Goal: Transaction & Acquisition: Book appointment/travel/reservation

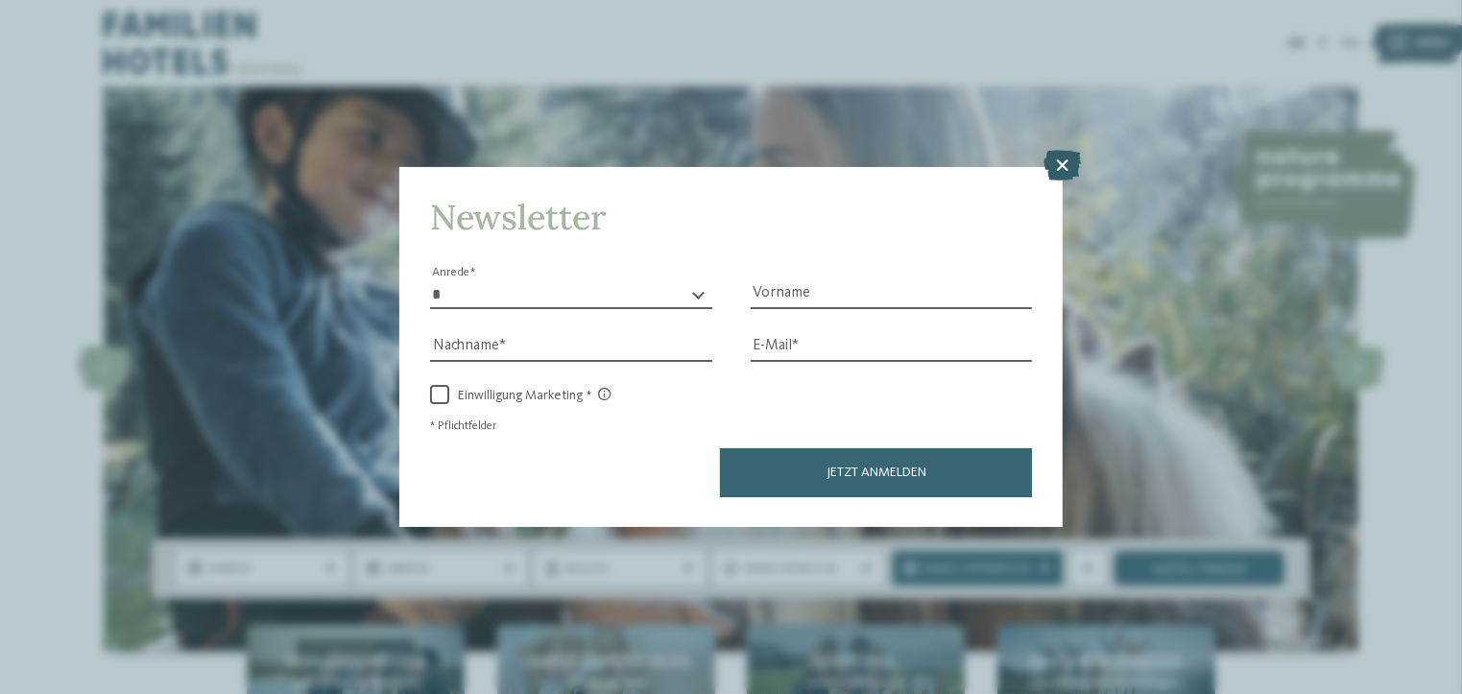
click at [1068, 162] on icon at bounding box center [1062, 165] width 37 height 31
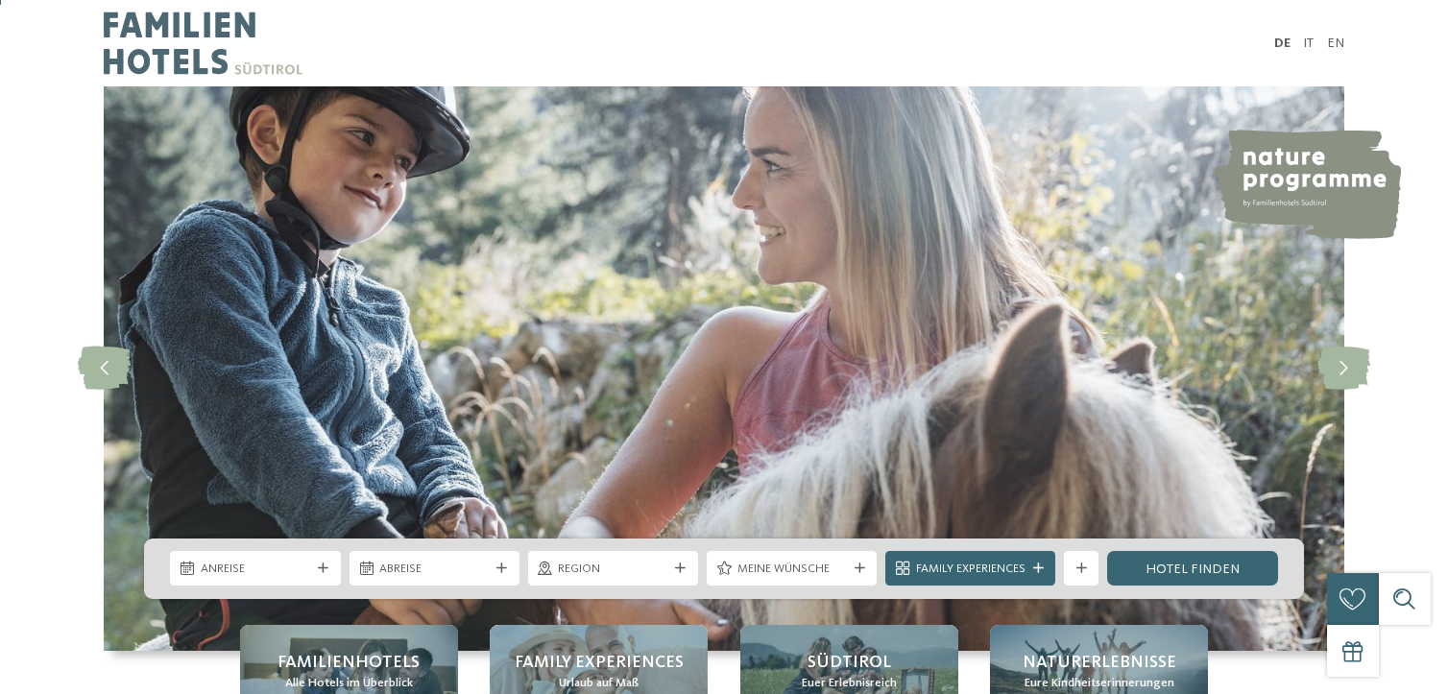
scroll to position [384, 0]
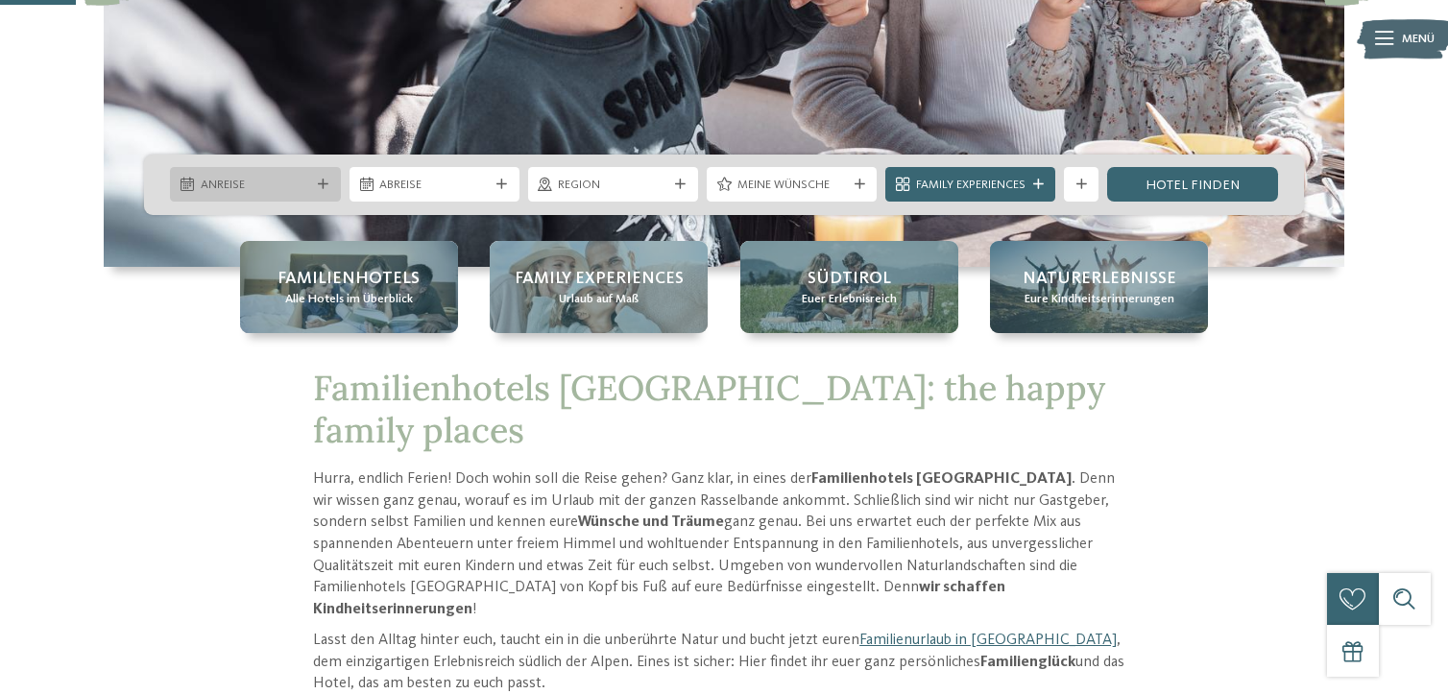
click at [305, 185] on span "Anreise" at bounding box center [255, 185] width 109 height 17
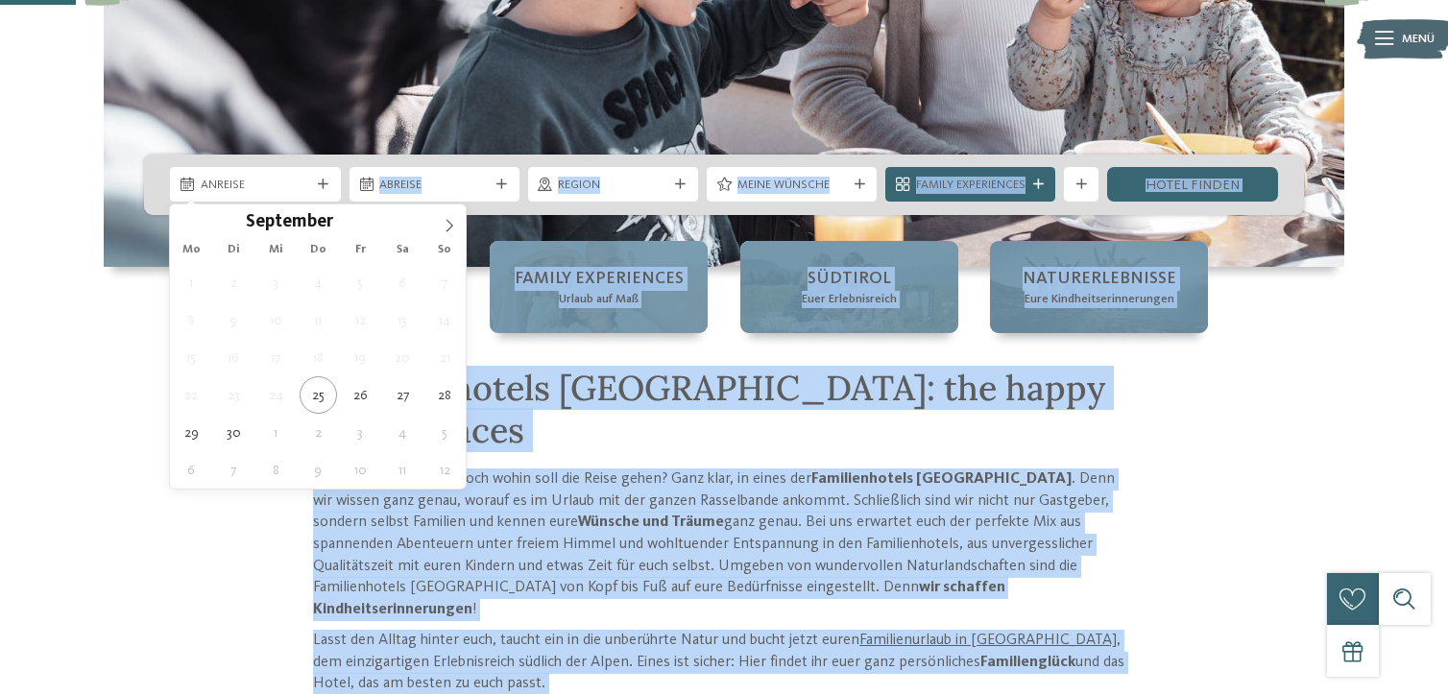
type div "29.09.2025"
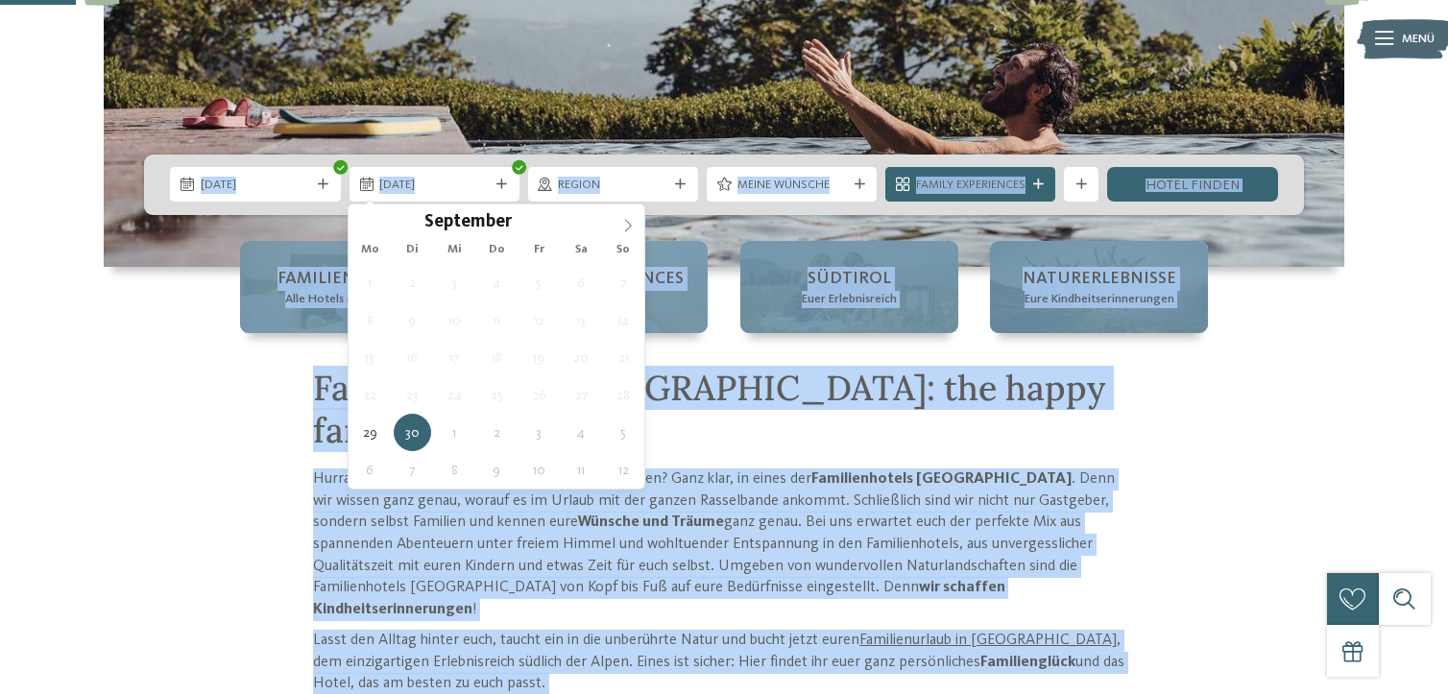
click at [631, 223] on icon at bounding box center [627, 225] width 13 height 13
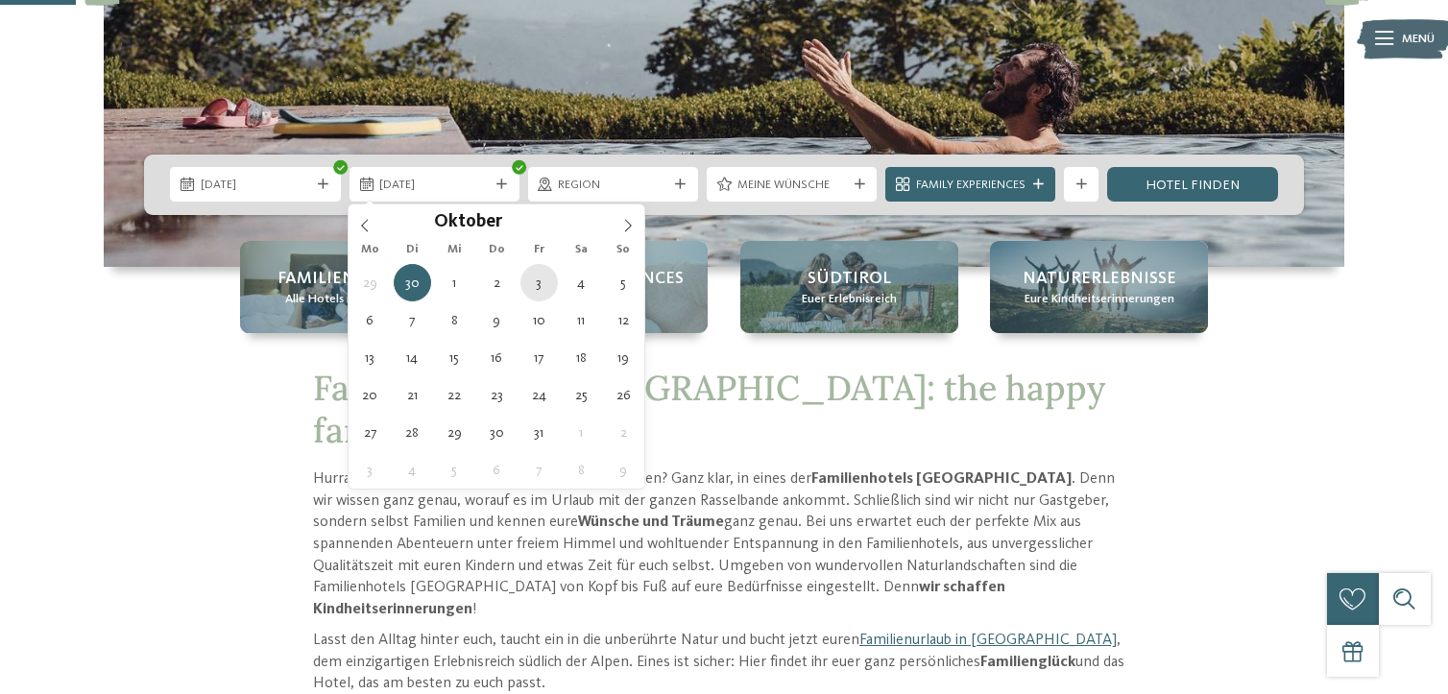
type div "03.10.2025"
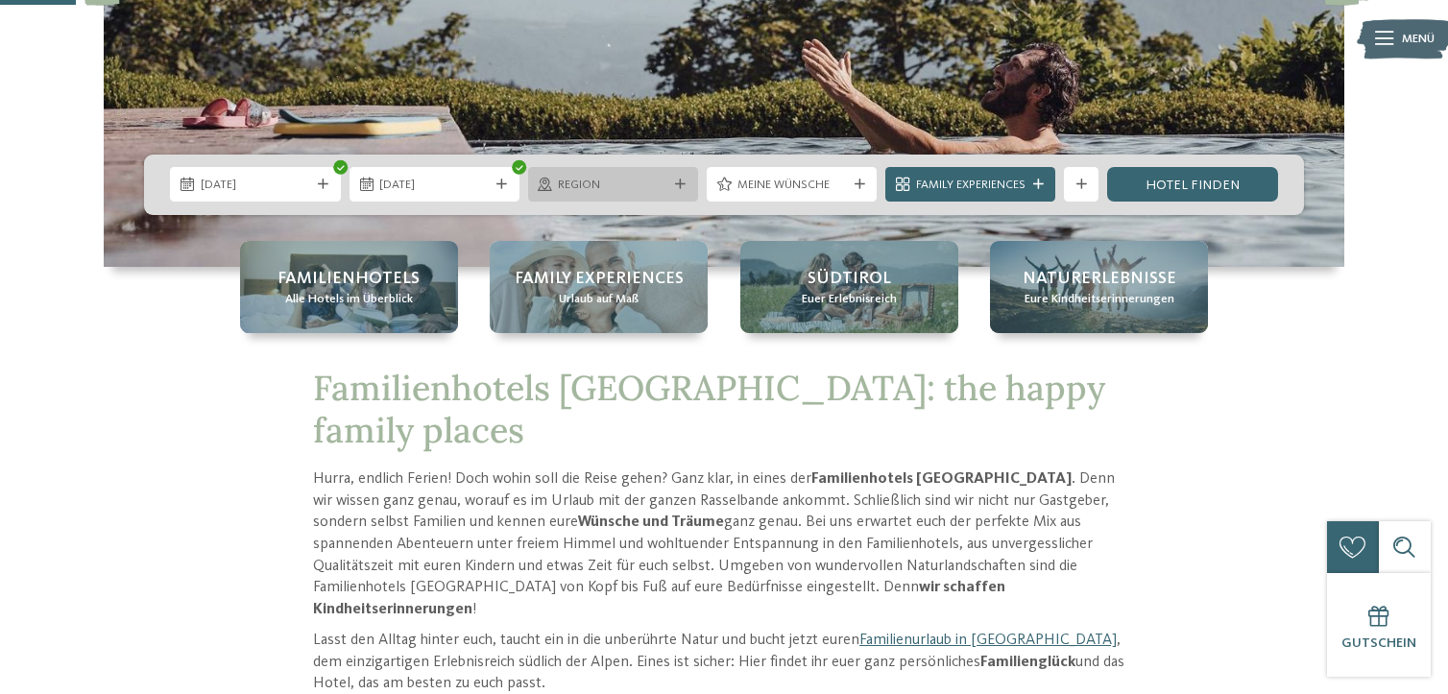
click at [668, 191] on div "Region" at bounding box center [613, 185] width 118 height 18
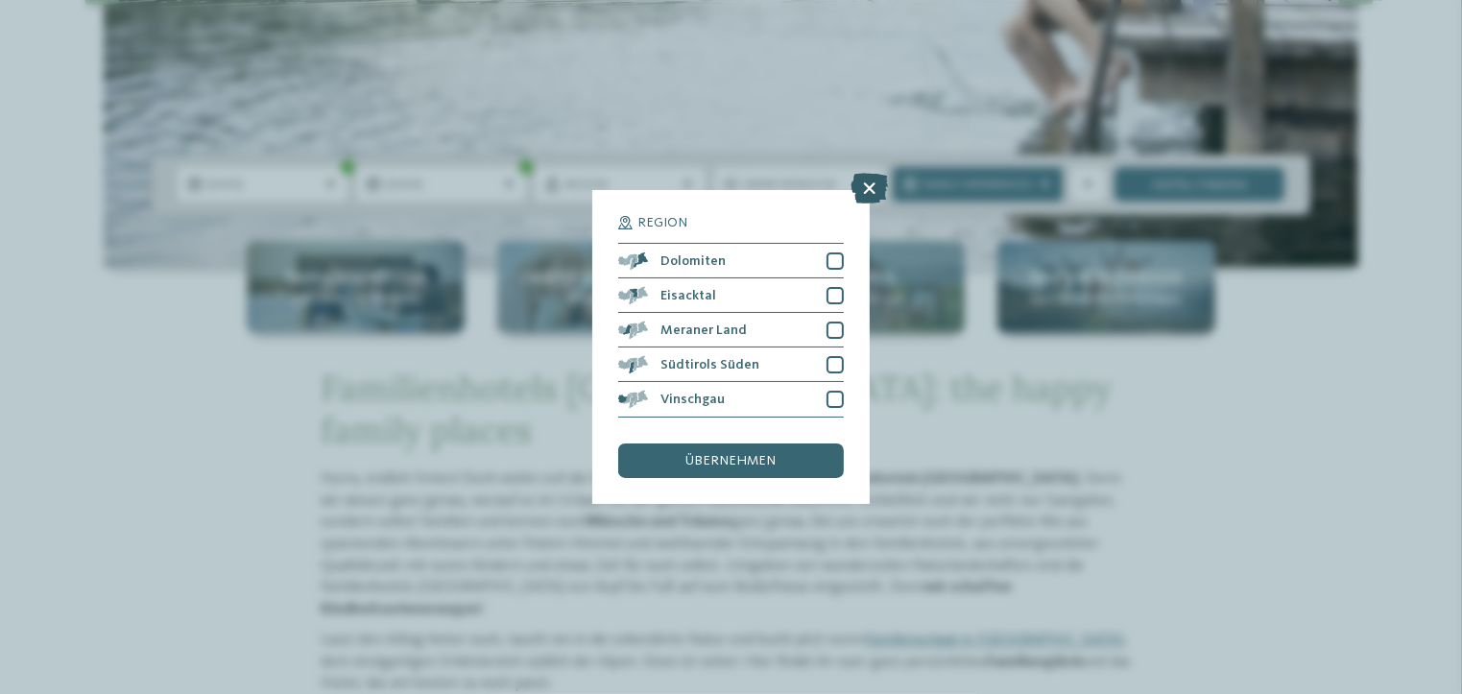
click at [866, 182] on icon at bounding box center [869, 189] width 37 height 31
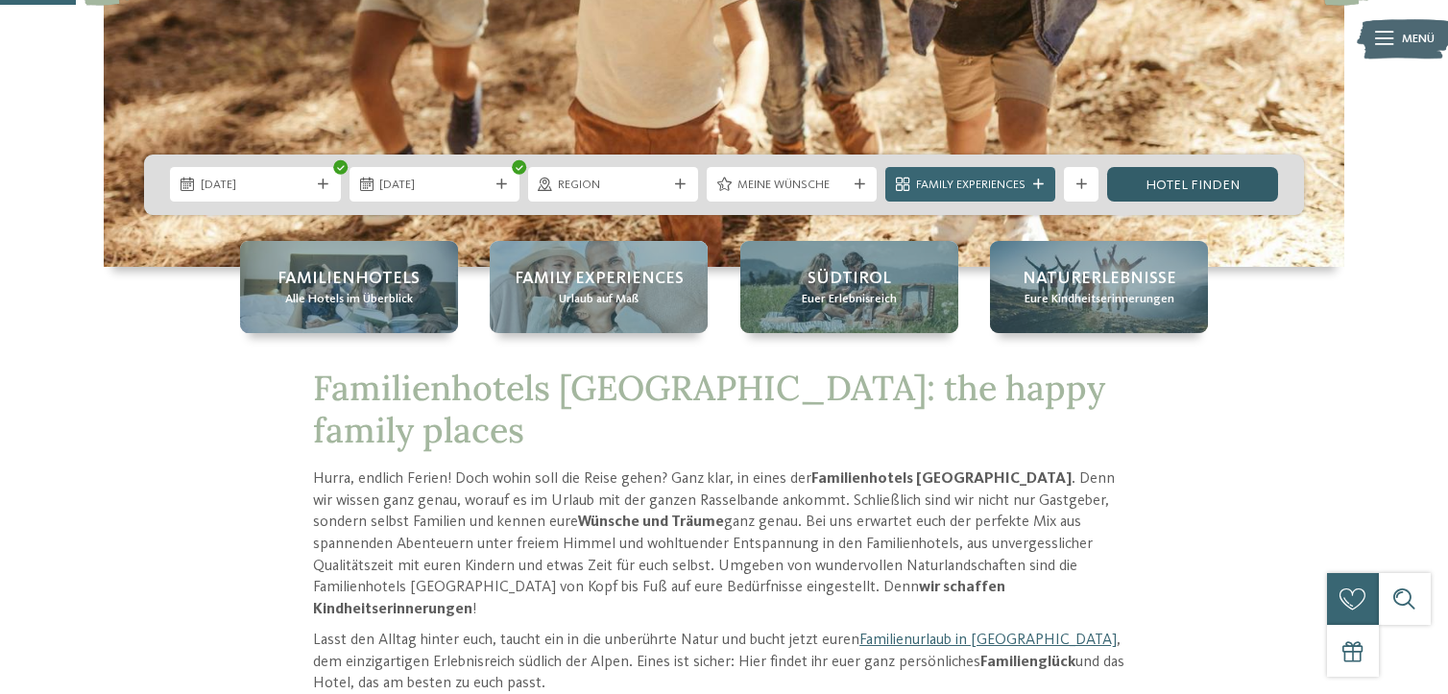
click at [1156, 182] on link "Hotel finden" at bounding box center [1192, 184] width 170 height 35
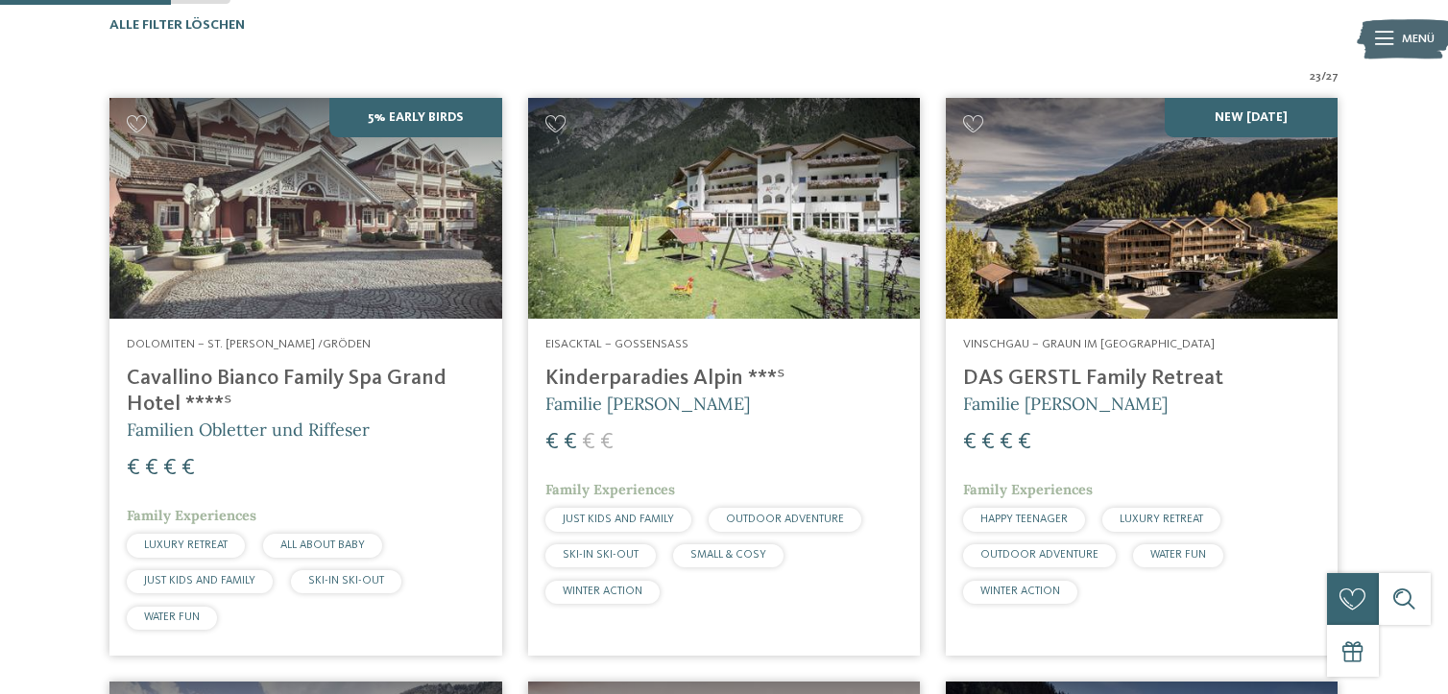
scroll to position [652, 0]
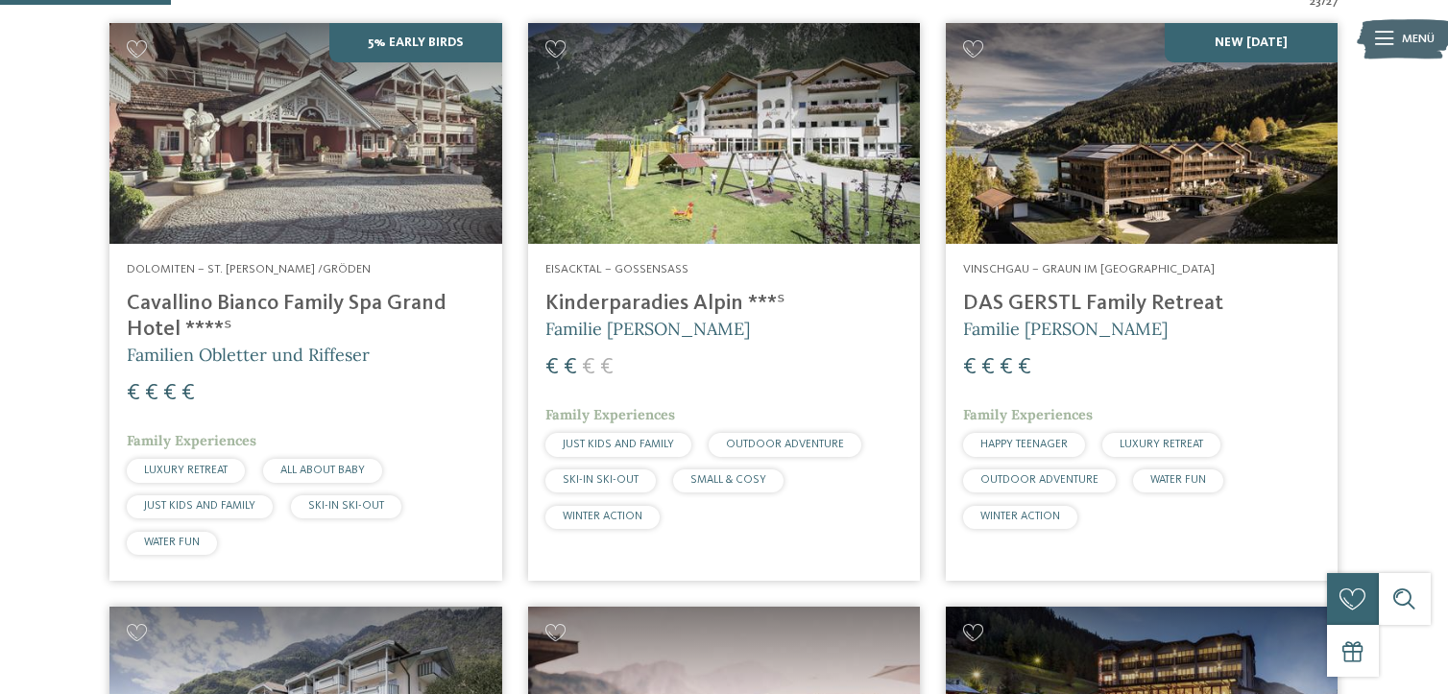
click at [349, 299] on h4 "Cavallino Bianco Family Spa Grand Hotel ****ˢ" at bounding box center [305, 317] width 357 height 52
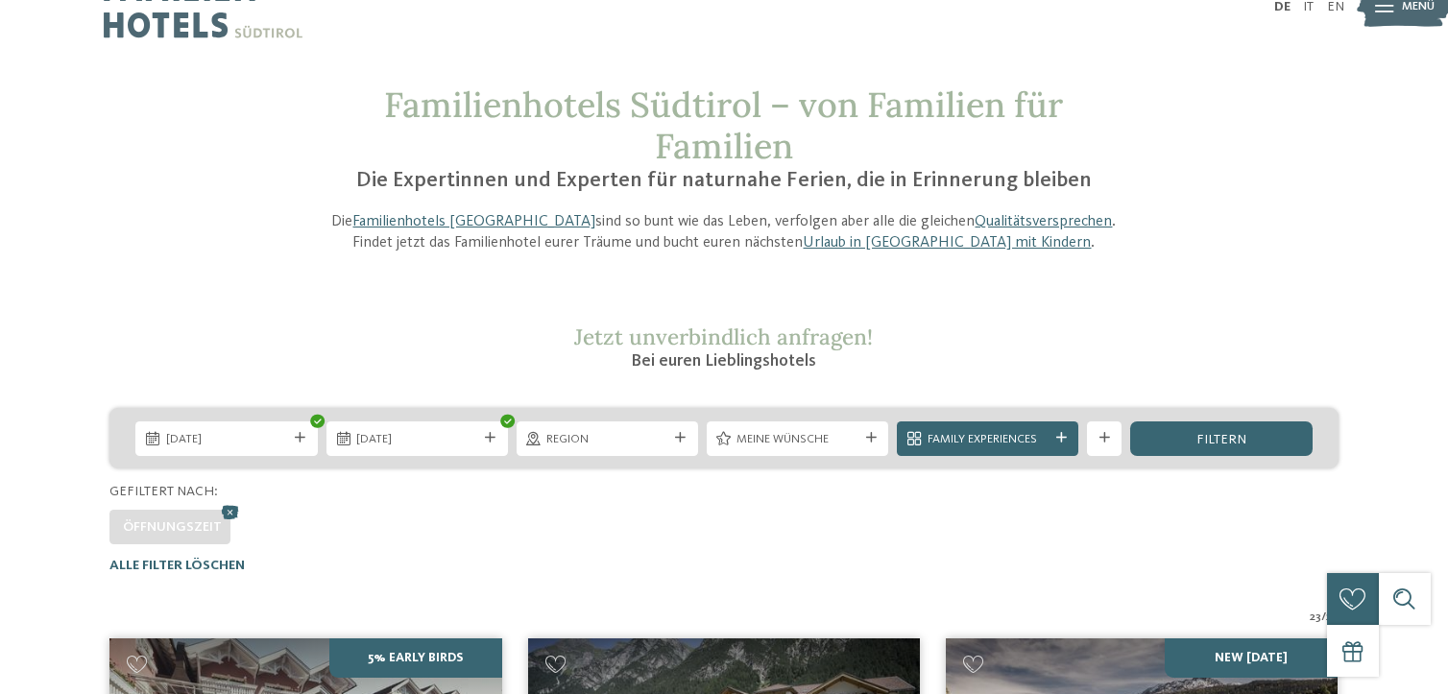
scroll to position [0, 0]
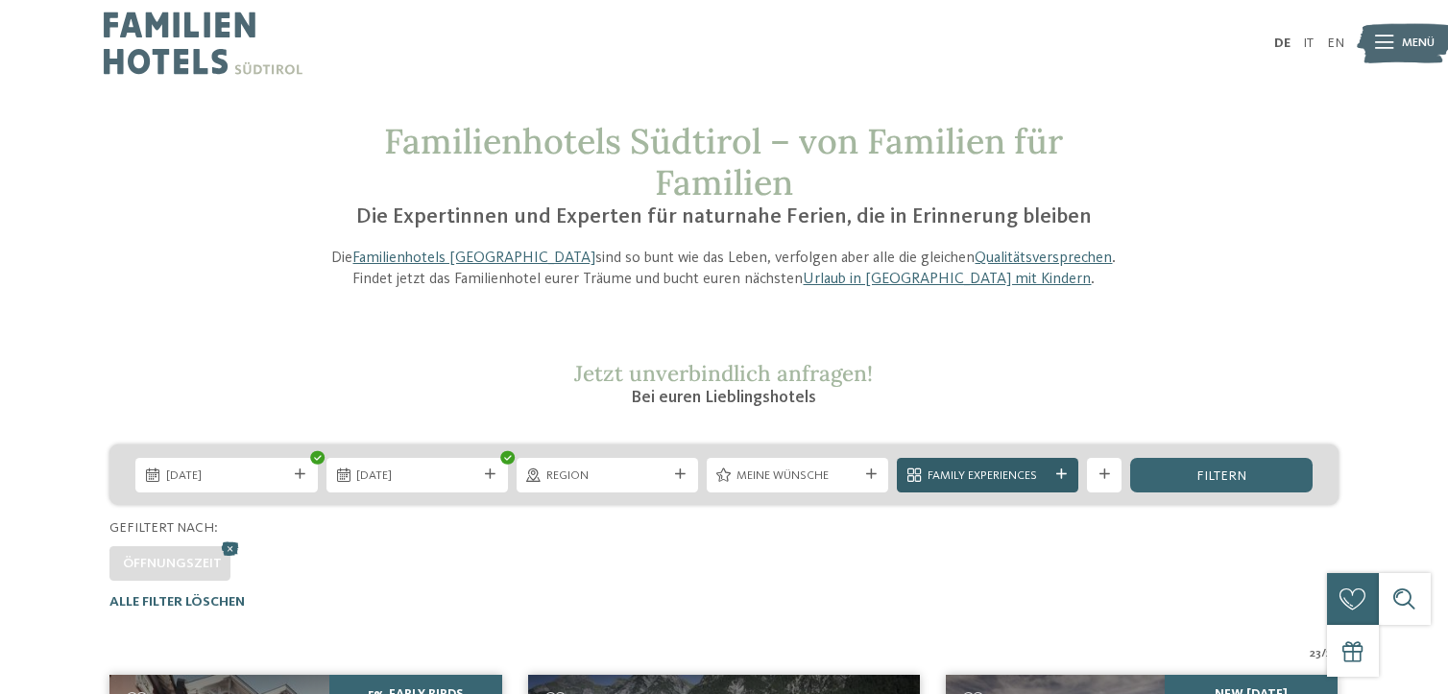
click at [1056, 473] on icon at bounding box center [1061, 474] width 11 height 11
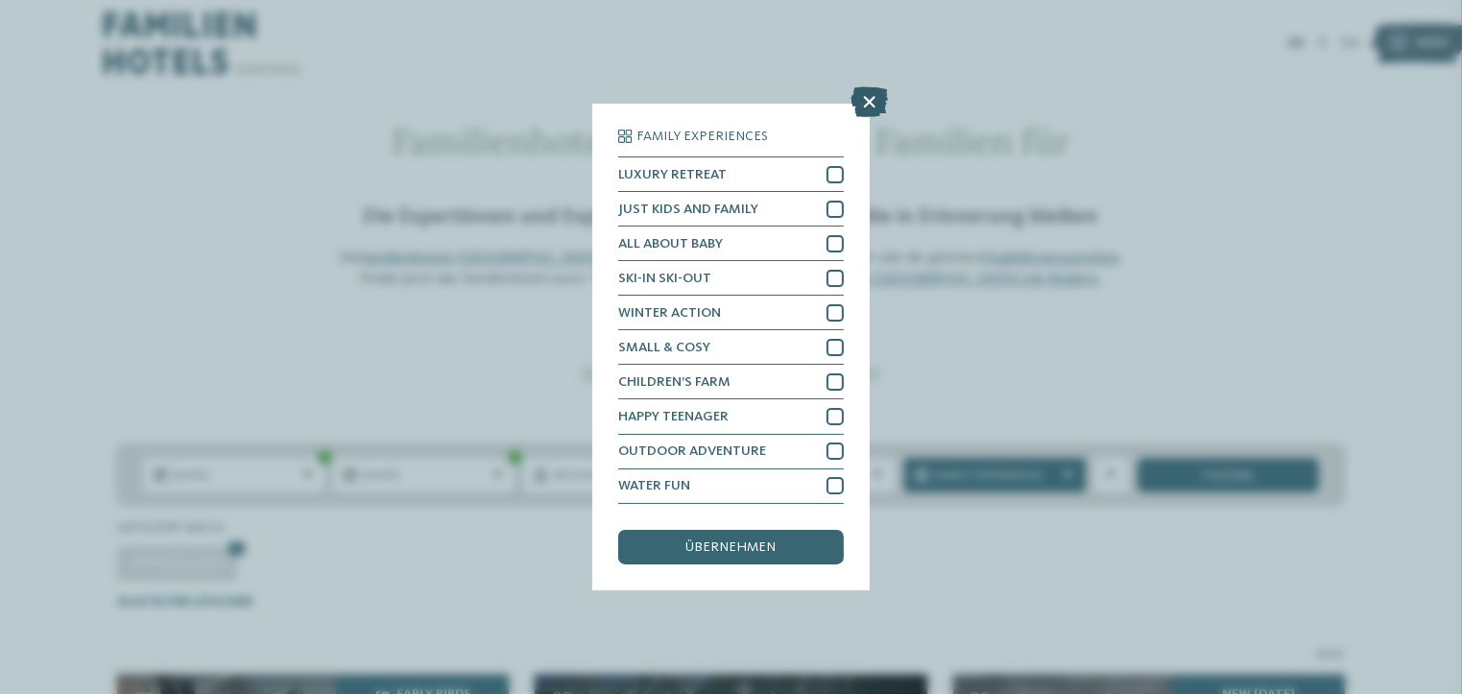
click at [857, 101] on icon at bounding box center [869, 102] width 37 height 31
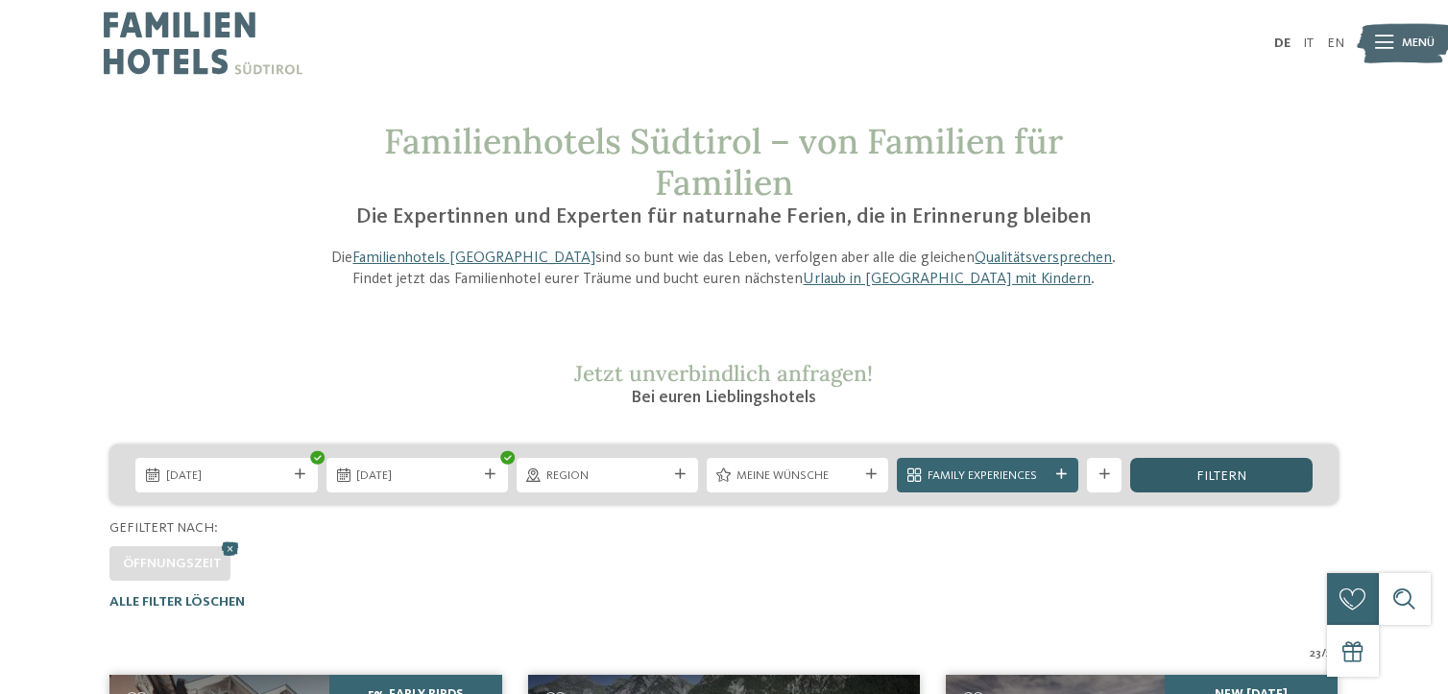
click at [1221, 482] on span "filtern" at bounding box center [1221, 475] width 50 height 13
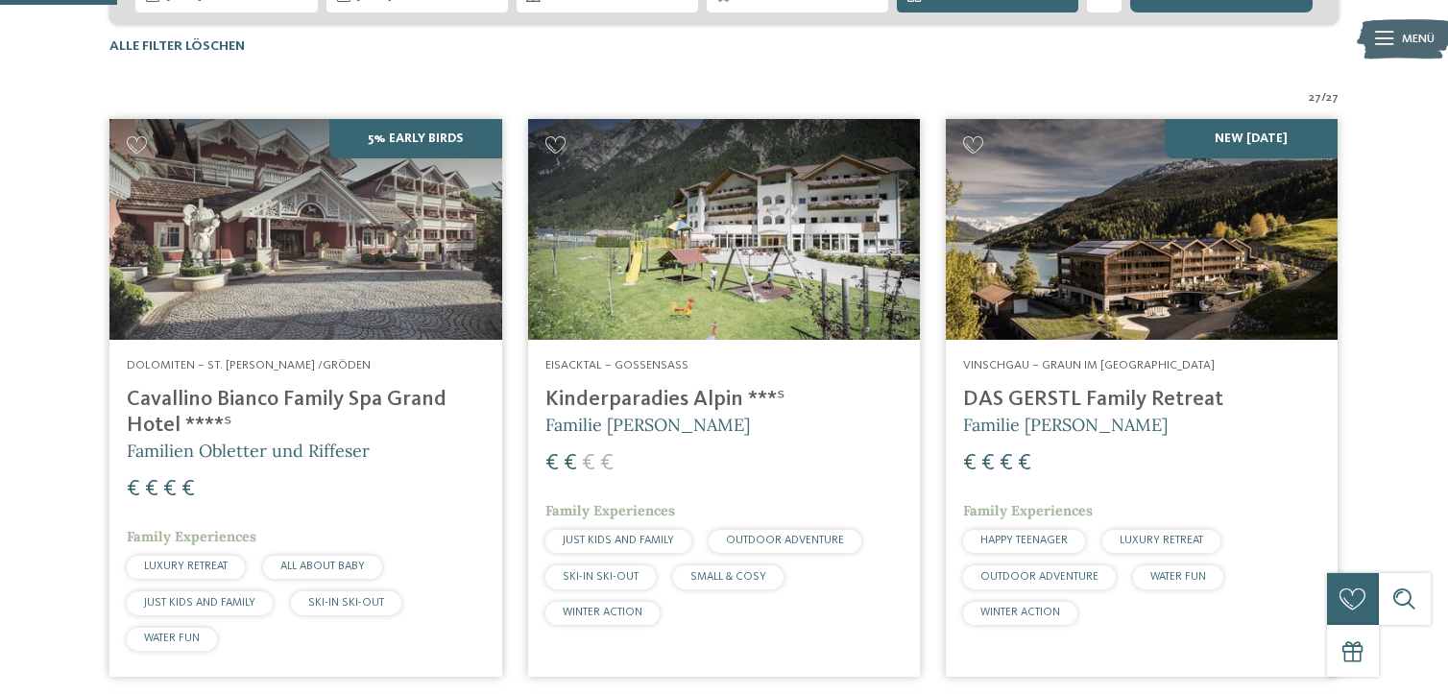
scroll to position [480, 0]
click at [1212, 240] on img at bounding box center [1142, 229] width 392 height 221
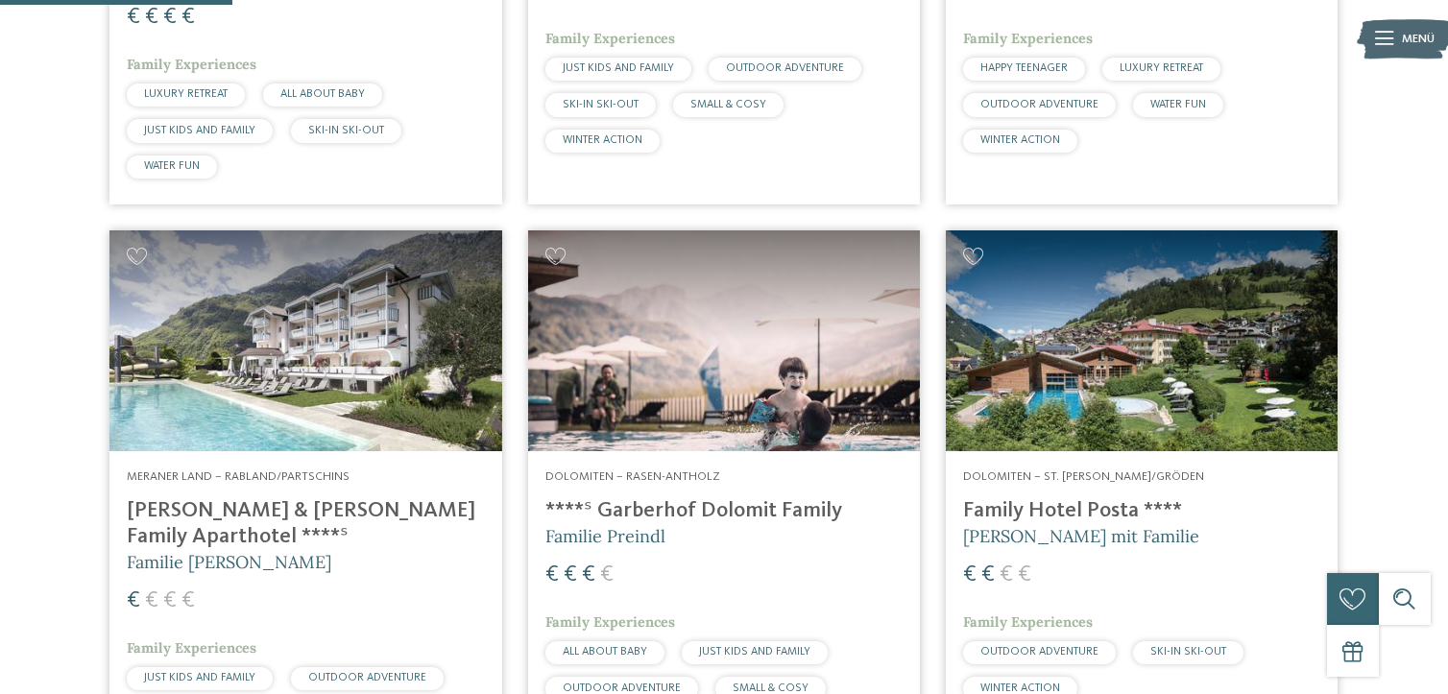
scroll to position [960, 0]
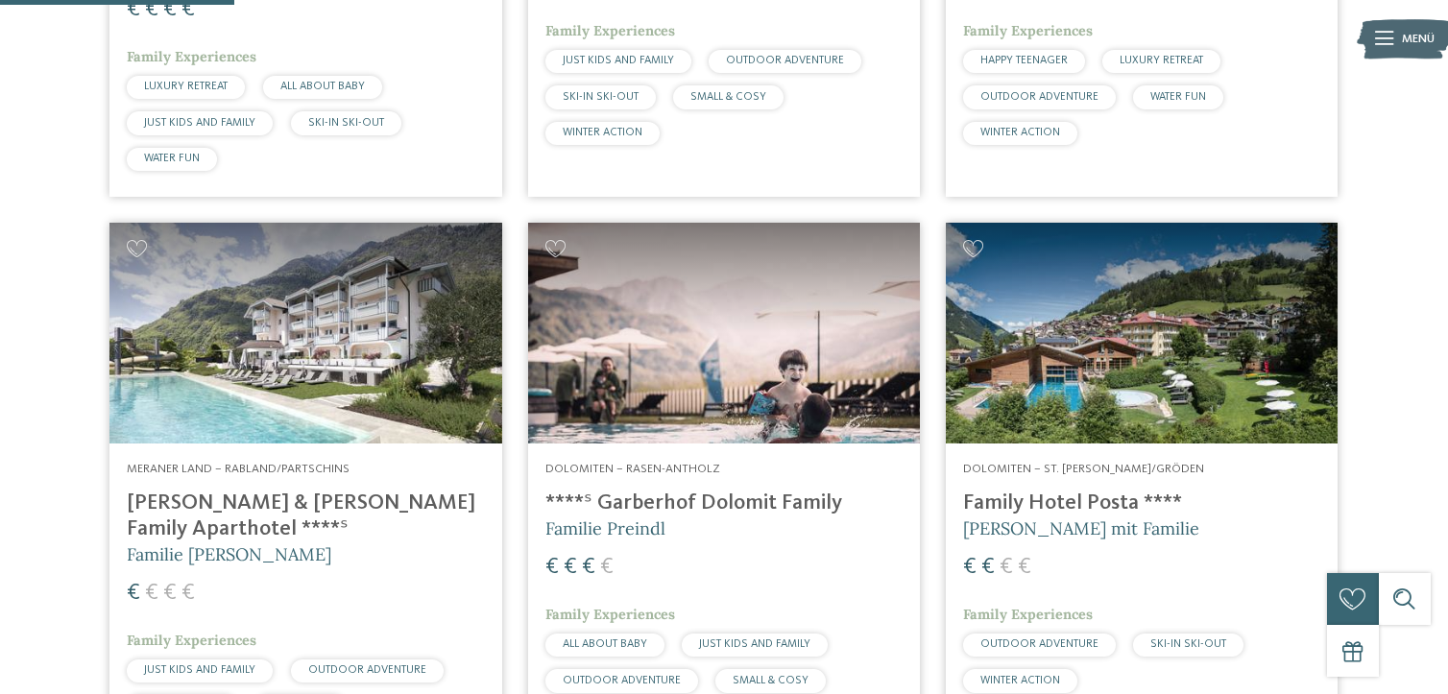
click at [762, 505] on h4 "****ˢ Garberhof Dolomit Family" at bounding box center [723, 504] width 357 height 26
click at [1164, 376] on img at bounding box center [1142, 333] width 392 height 221
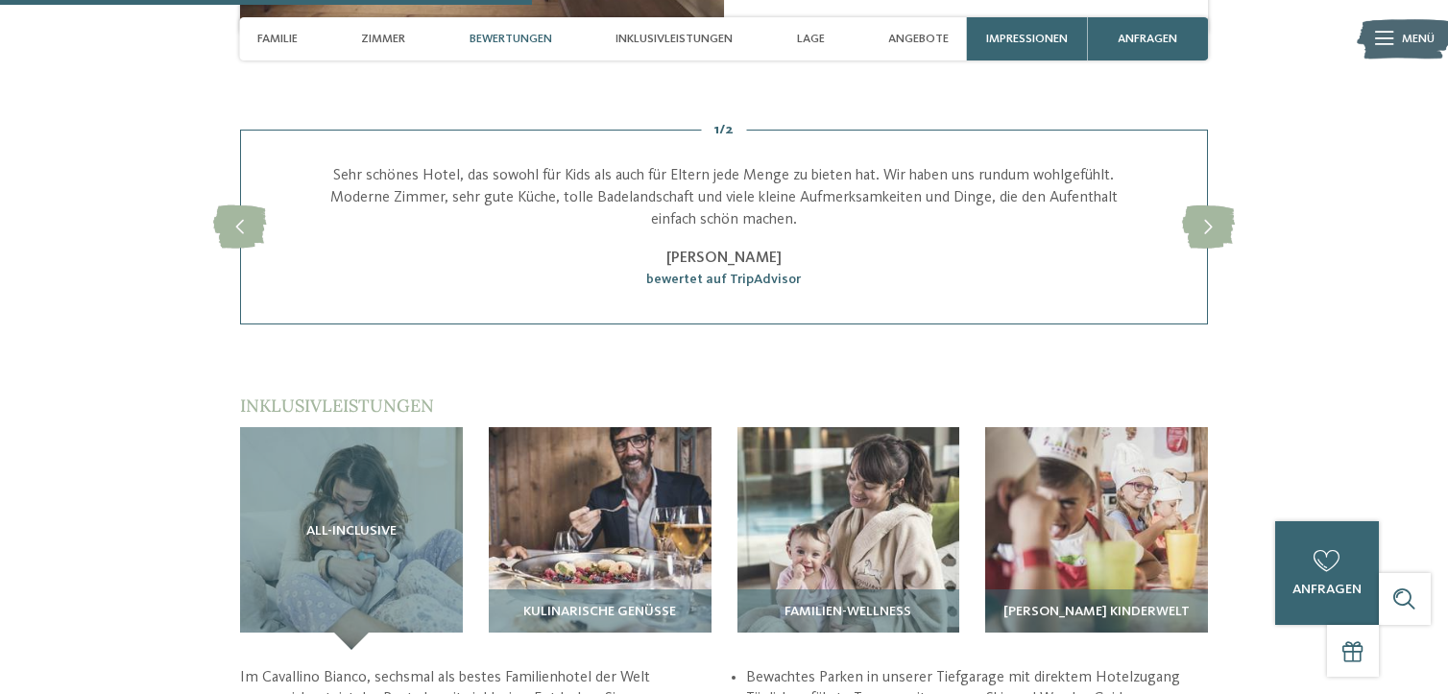
scroll to position [2304, 0]
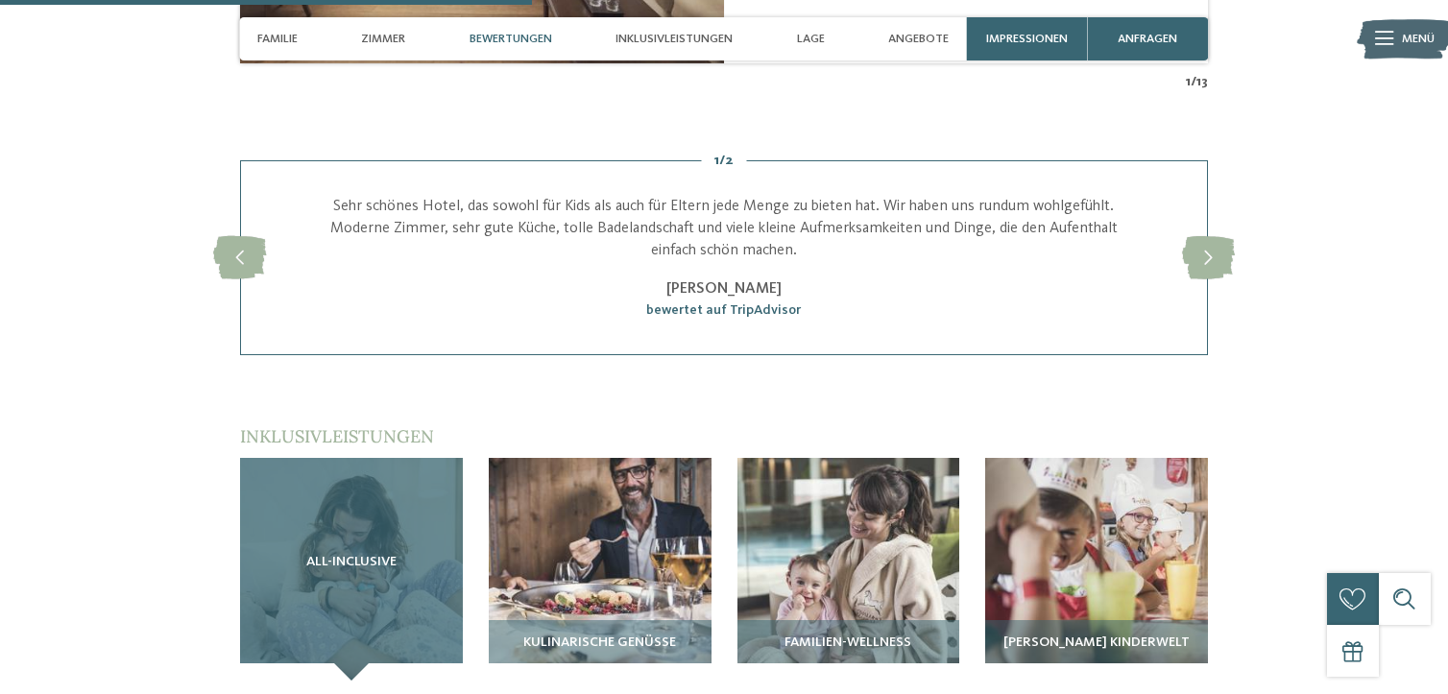
click at [414, 555] on h3 "All-inclusive" at bounding box center [352, 562] width 154 height 15
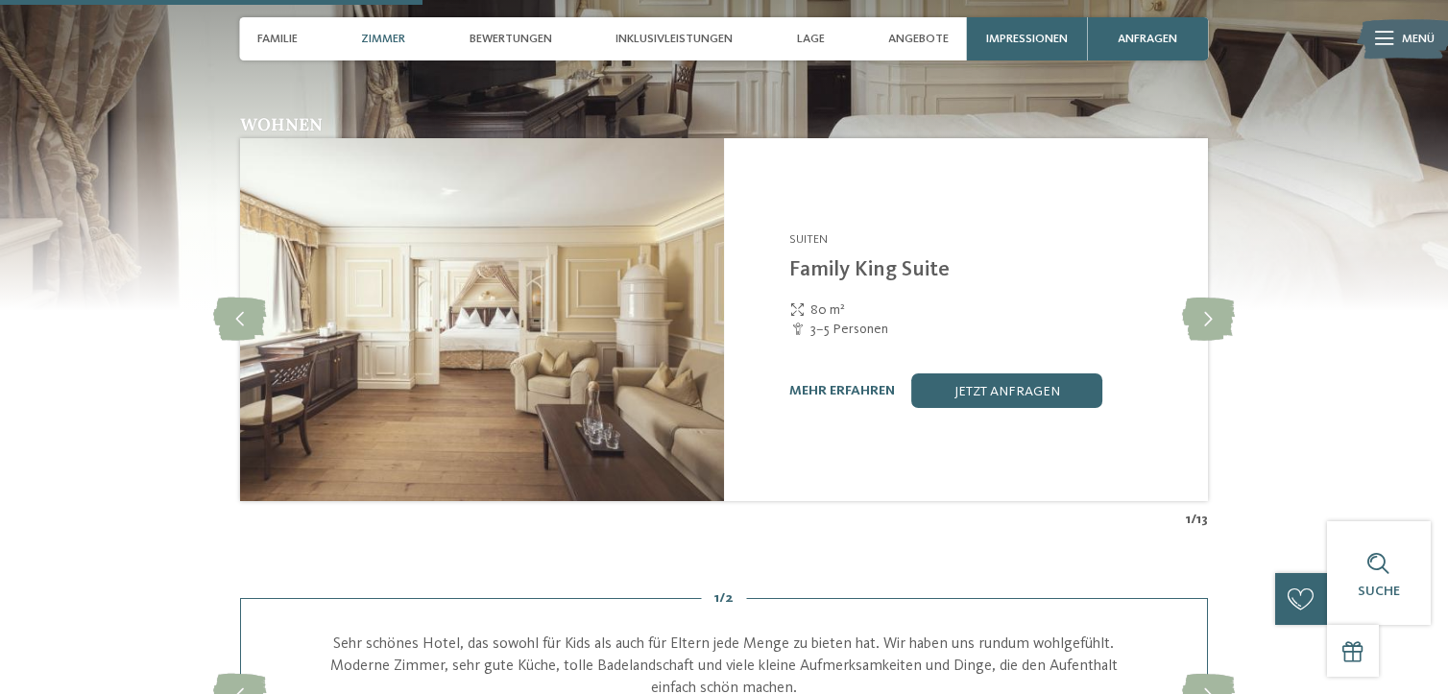
scroll to position [1824, 0]
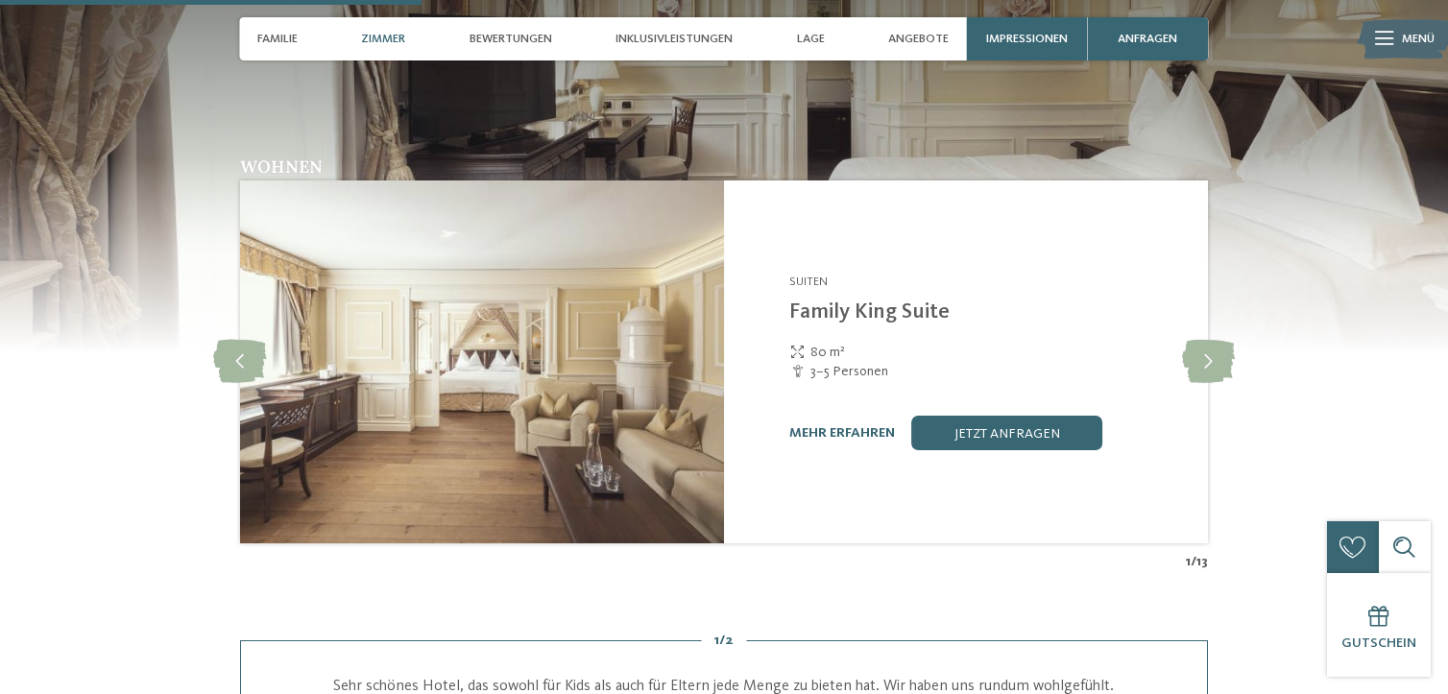
click at [385, 32] on span "Zimmer" at bounding box center [383, 39] width 44 height 14
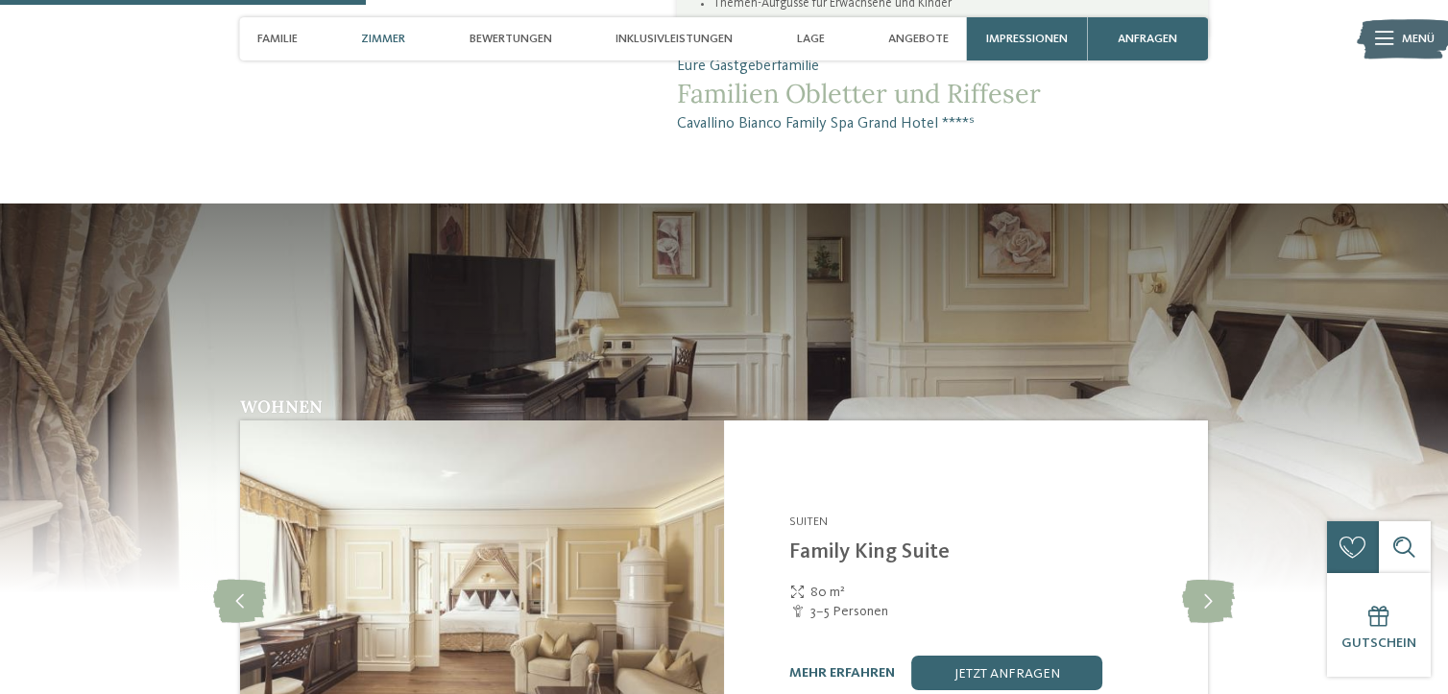
scroll to position [1583, 0]
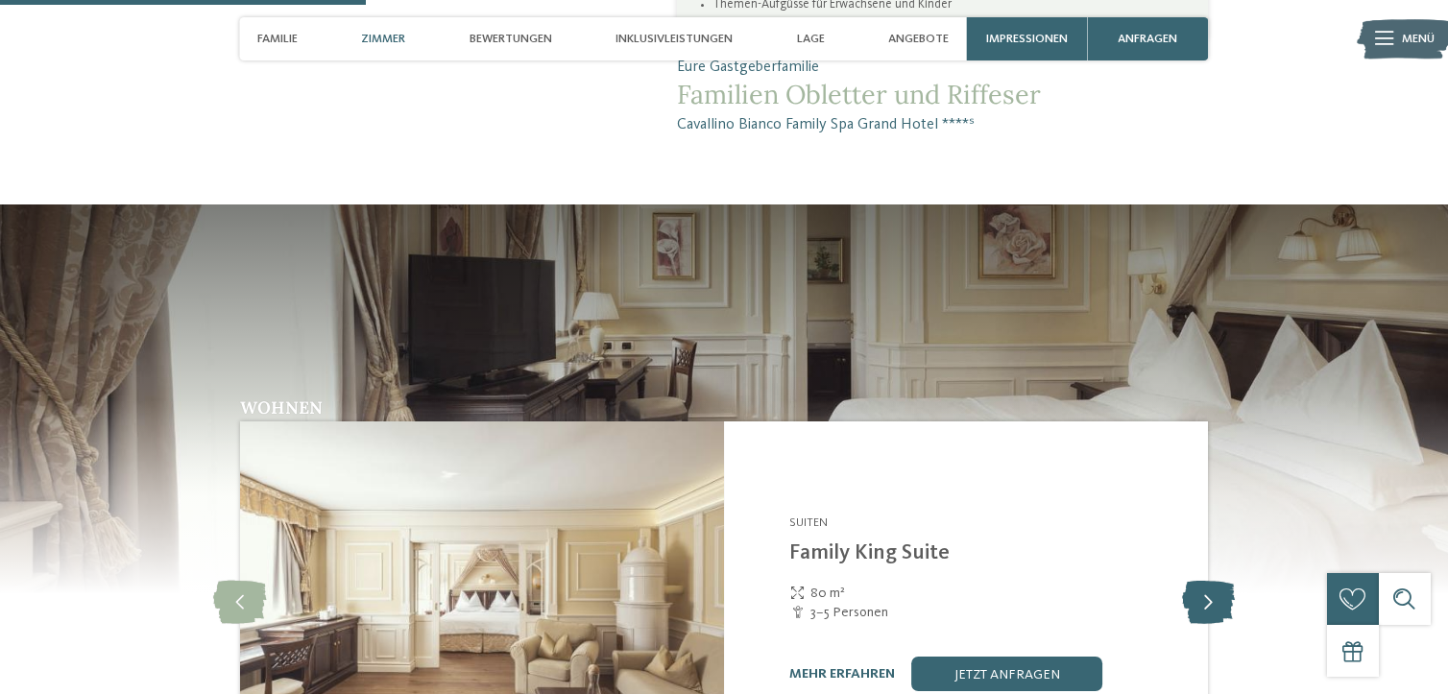
click at [1216, 582] on icon at bounding box center [1208, 603] width 53 height 43
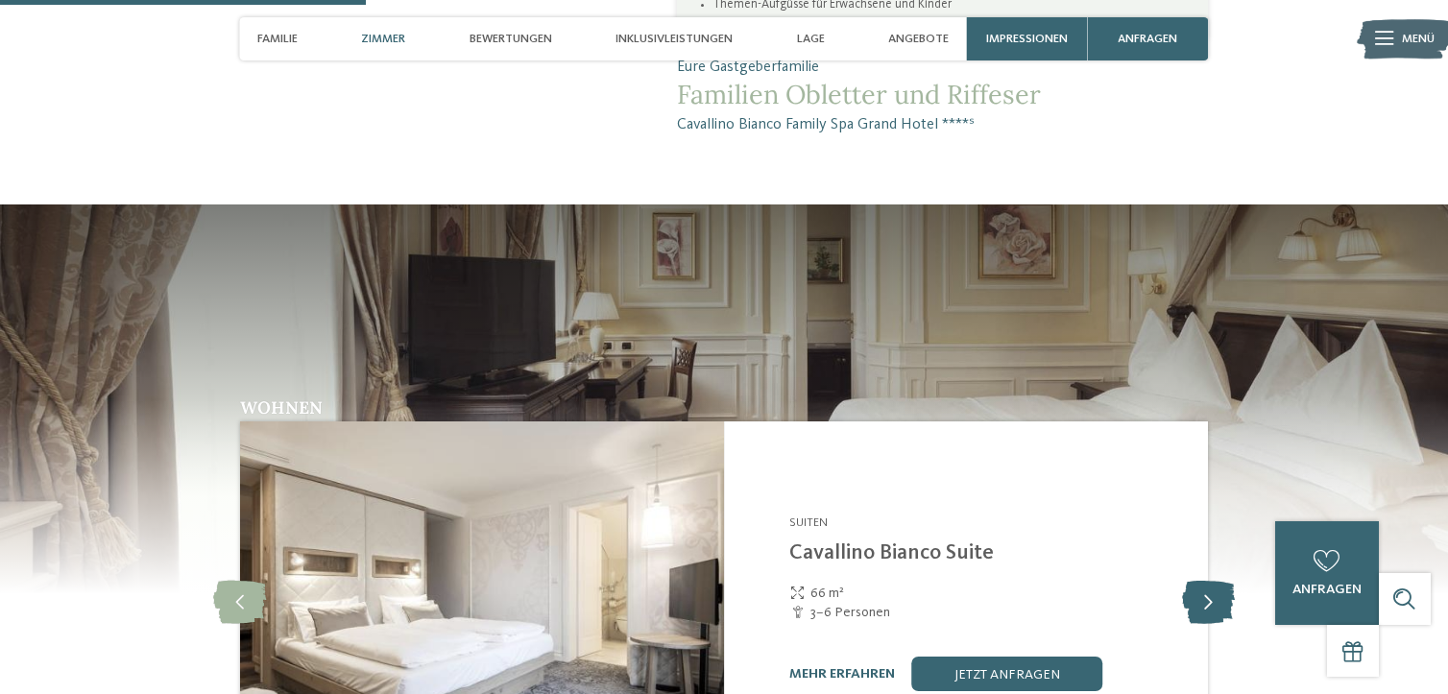
click at [1216, 582] on icon at bounding box center [1208, 603] width 53 height 43
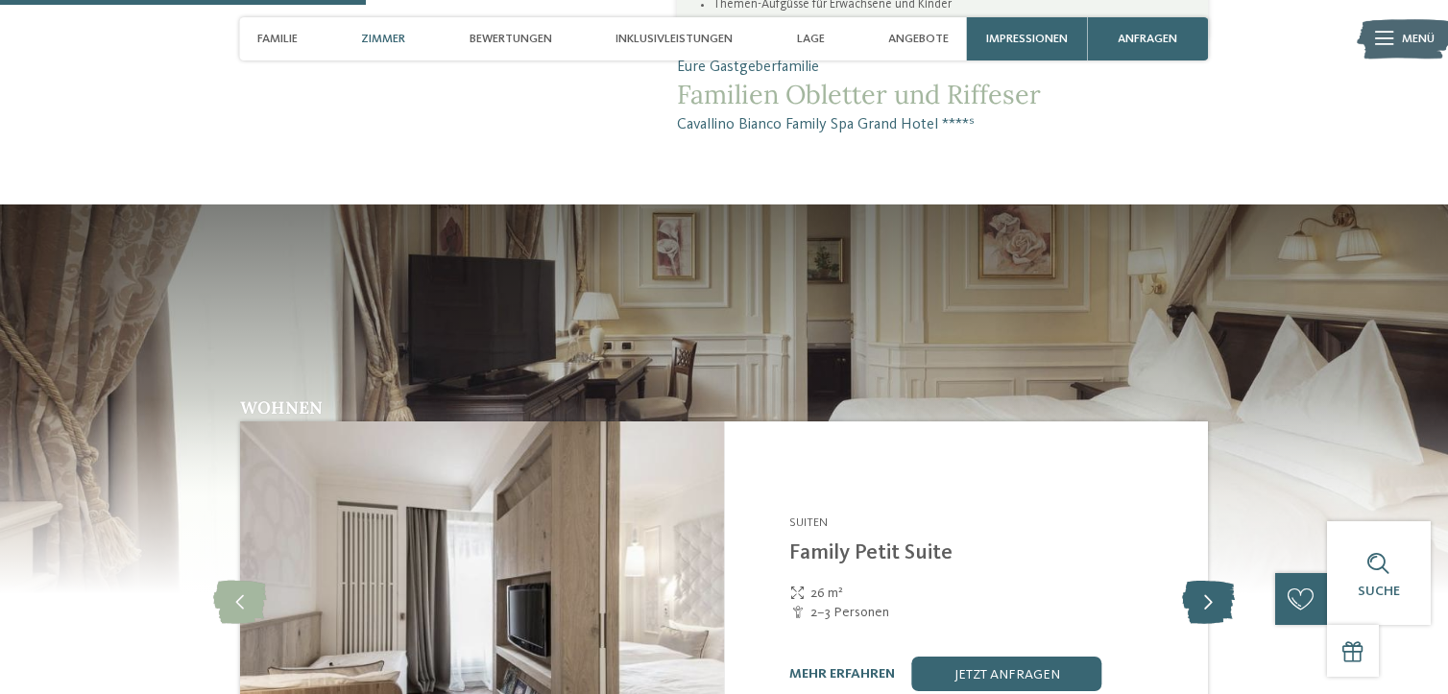
click at [1211, 582] on icon at bounding box center [1208, 603] width 53 height 43
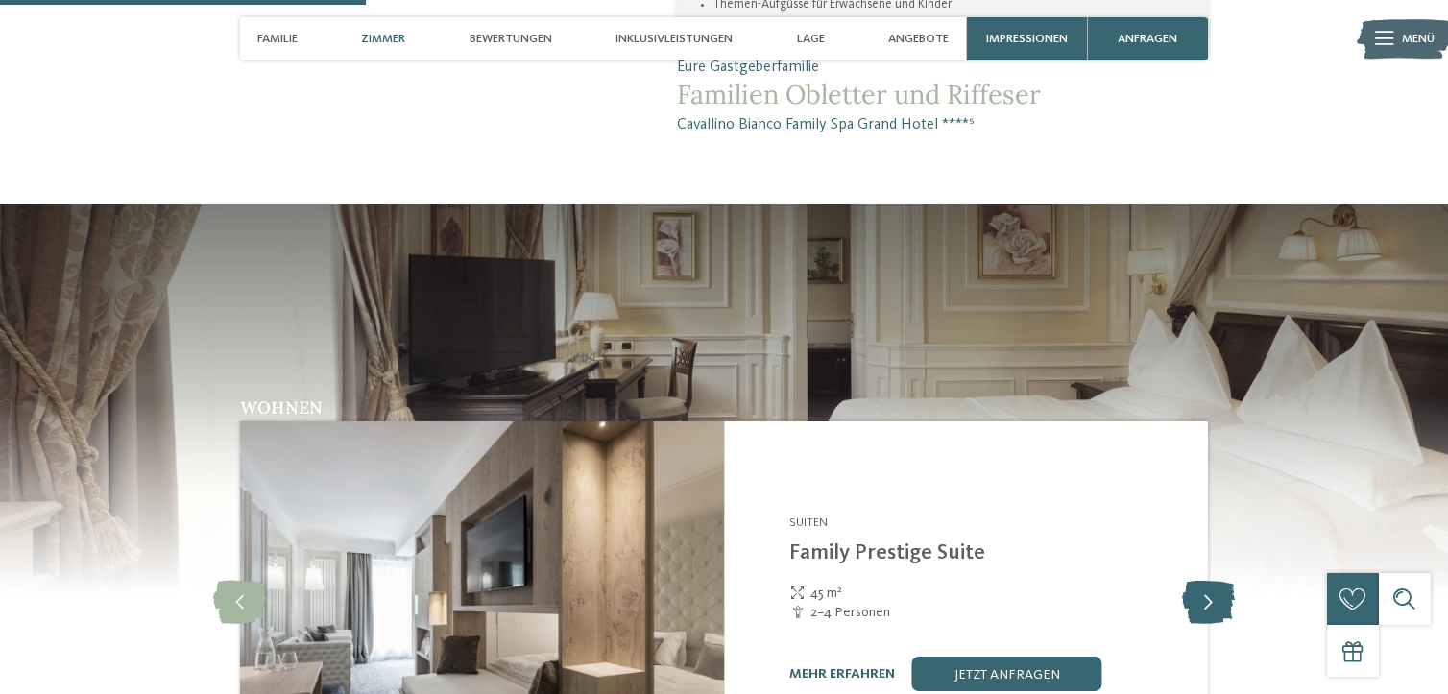
click at [1202, 582] on icon at bounding box center [1208, 603] width 53 height 43
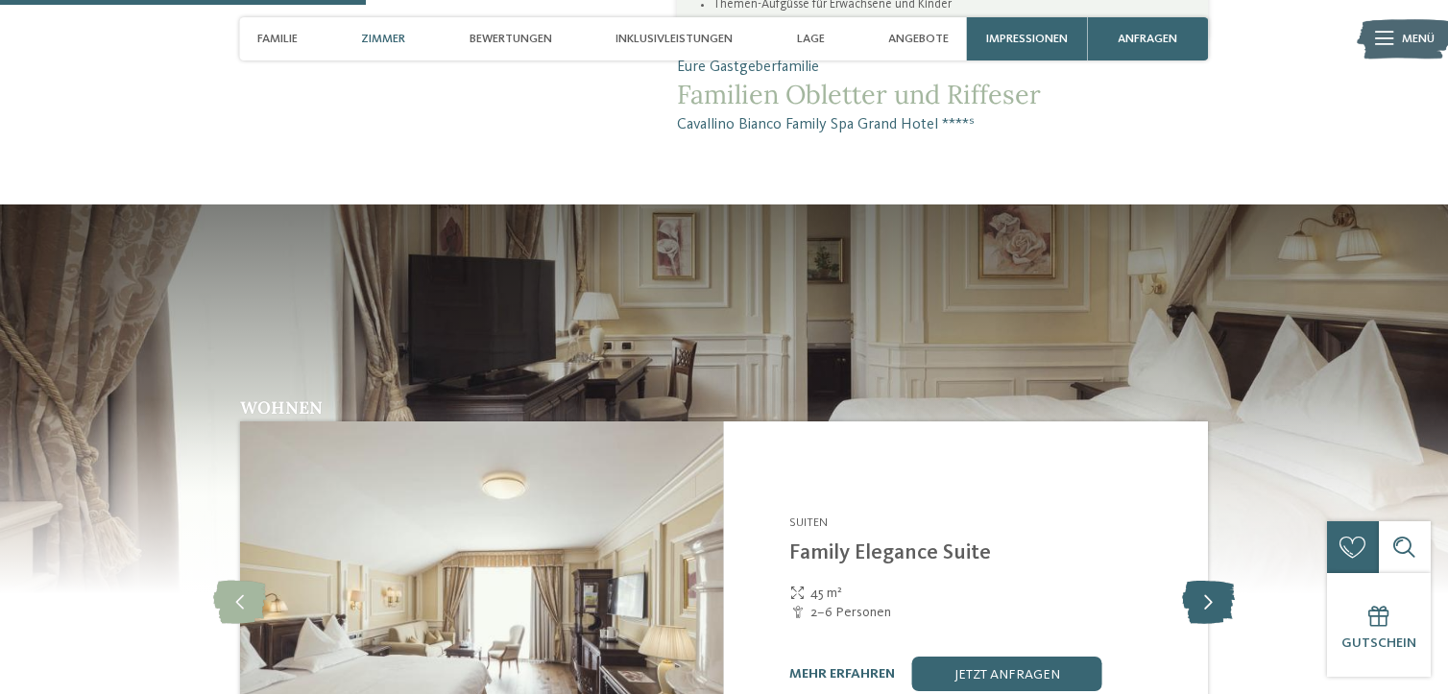
click at [1202, 582] on icon at bounding box center [1208, 603] width 53 height 43
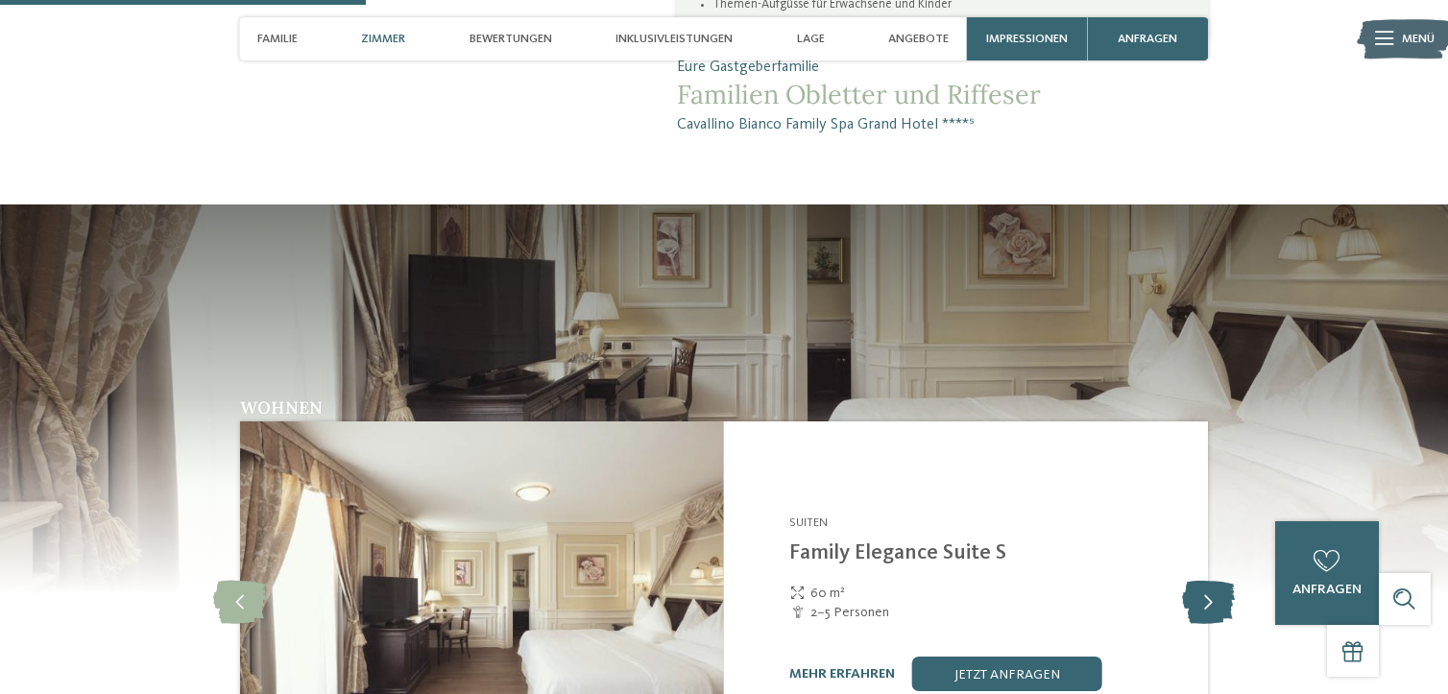
click at [1202, 582] on icon at bounding box center [1208, 603] width 53 height 43
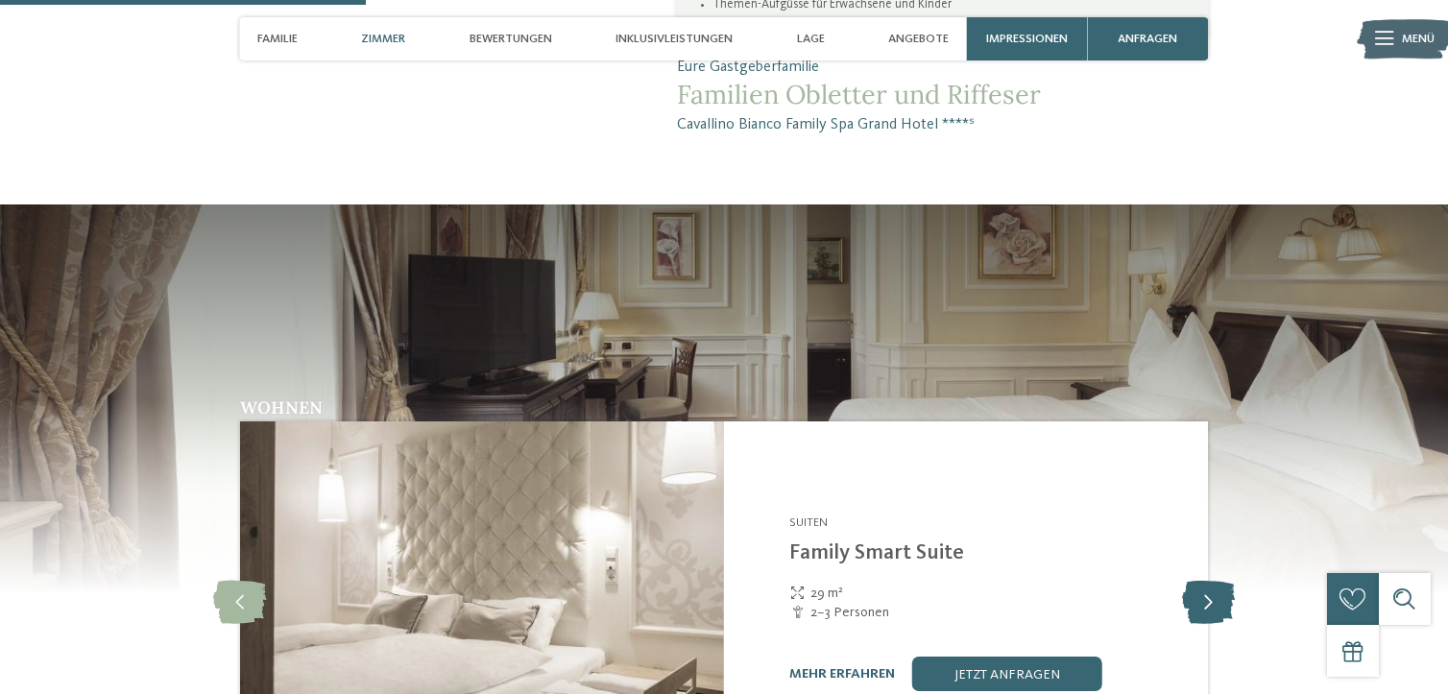
click at [1202, 582] on icon at bounding box center [1208, 603] width 53 height 43
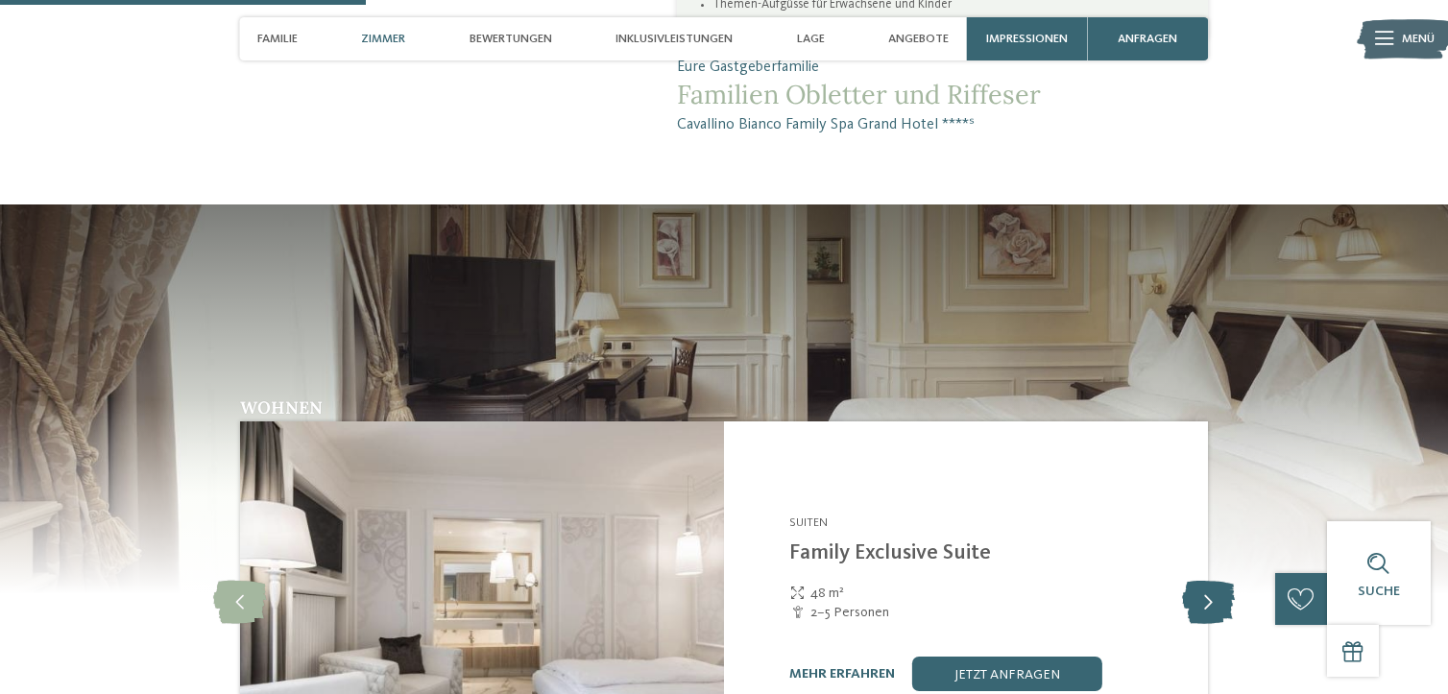
click at [1202, 582] on icon at bounding box center [1208, 603] width 53 height 43
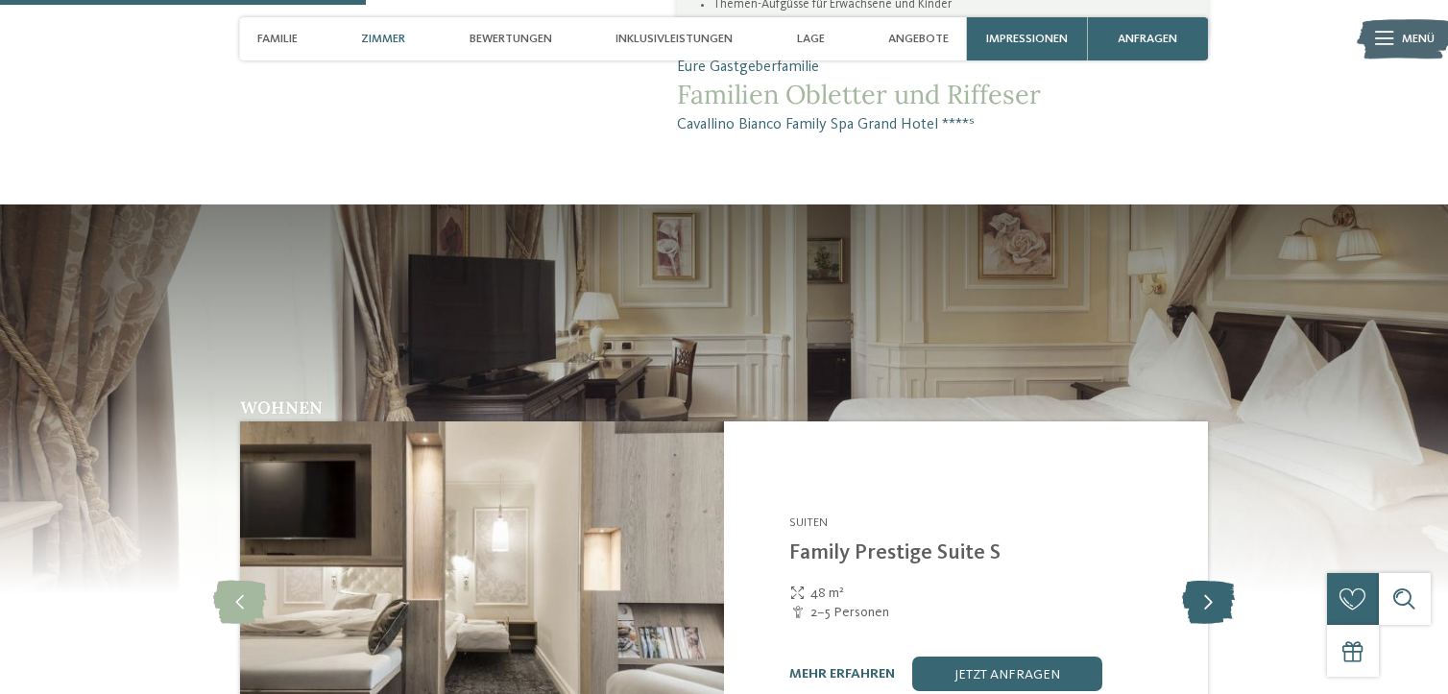
click at [1202, 582] on icon at bounding box center [1208, 603] width 53 height 43
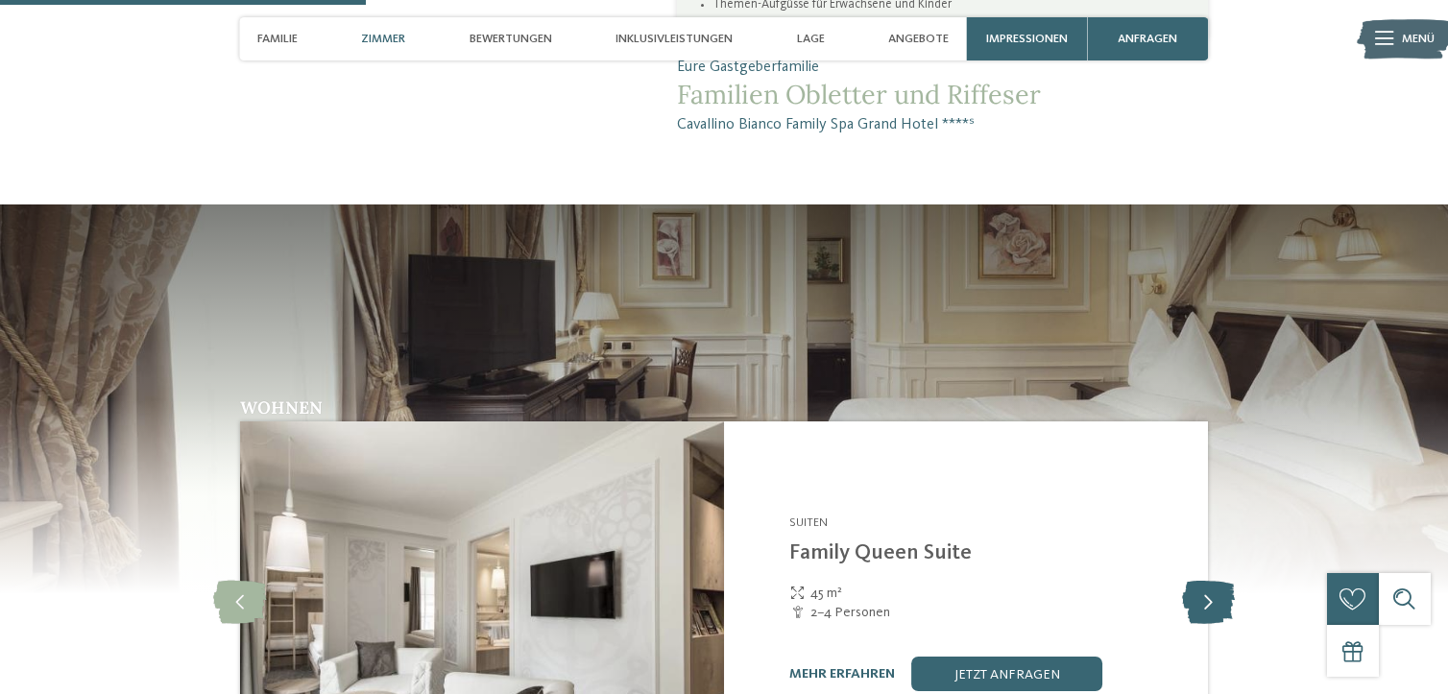
click at [1202, 582] on icon at bounding box center [1208, 603] width 53 height 43
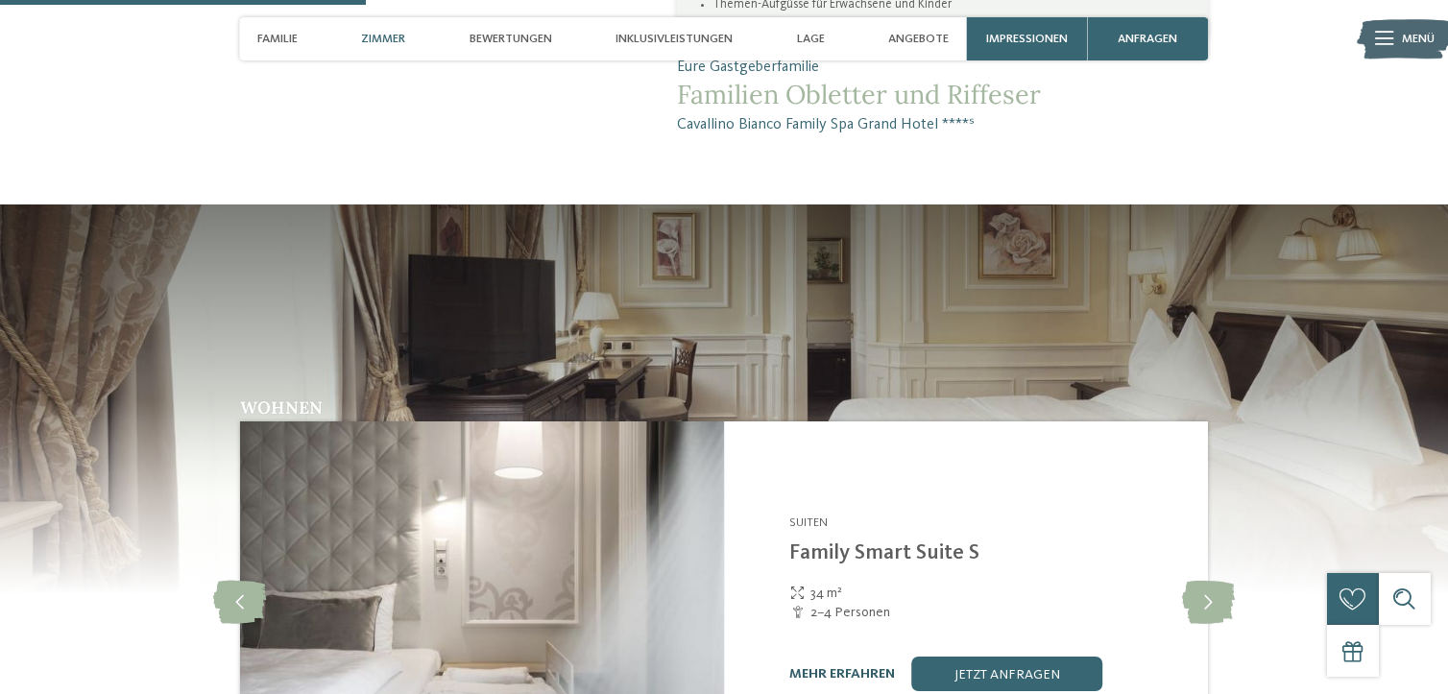
click at [829, 667] on link "mehr erfahren" at bounding box center [842, 673] width 106 height 13
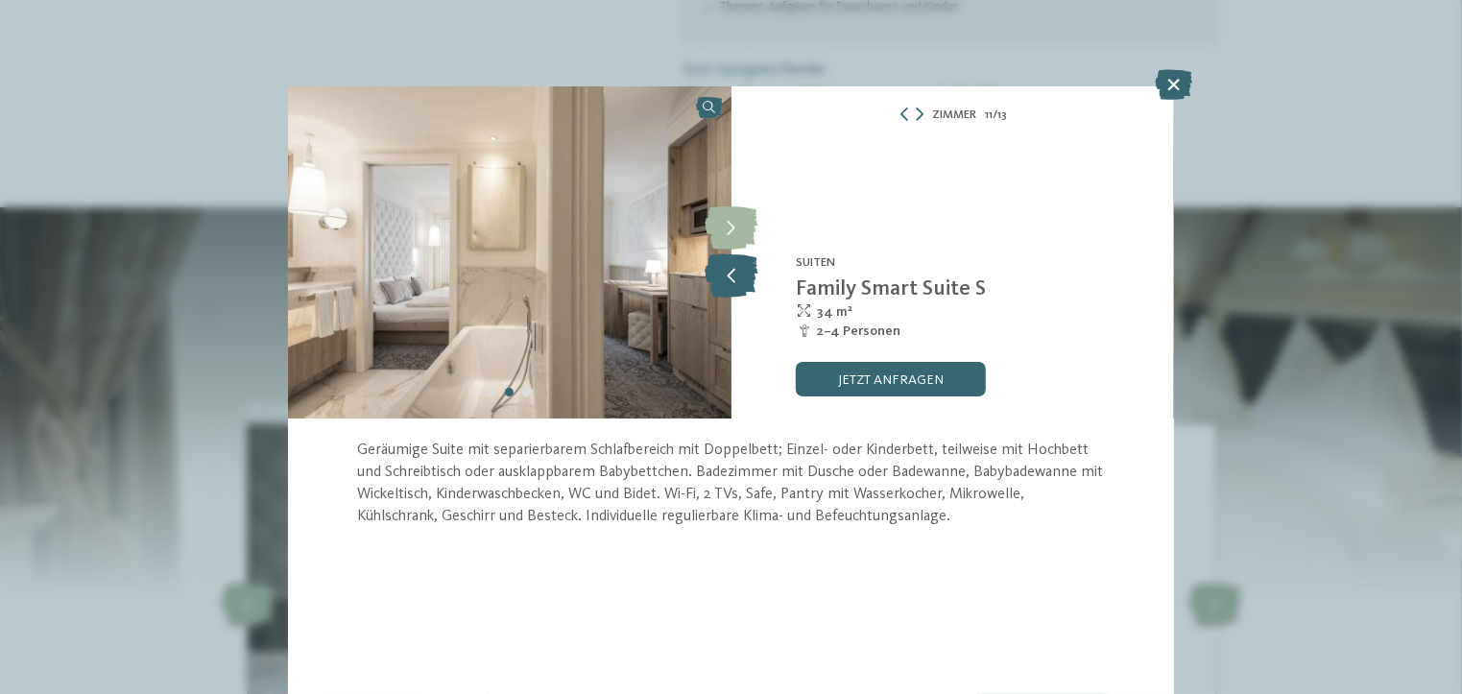
click at [732, 278] on icon at bounding box center [731, 275] width 53 height 43
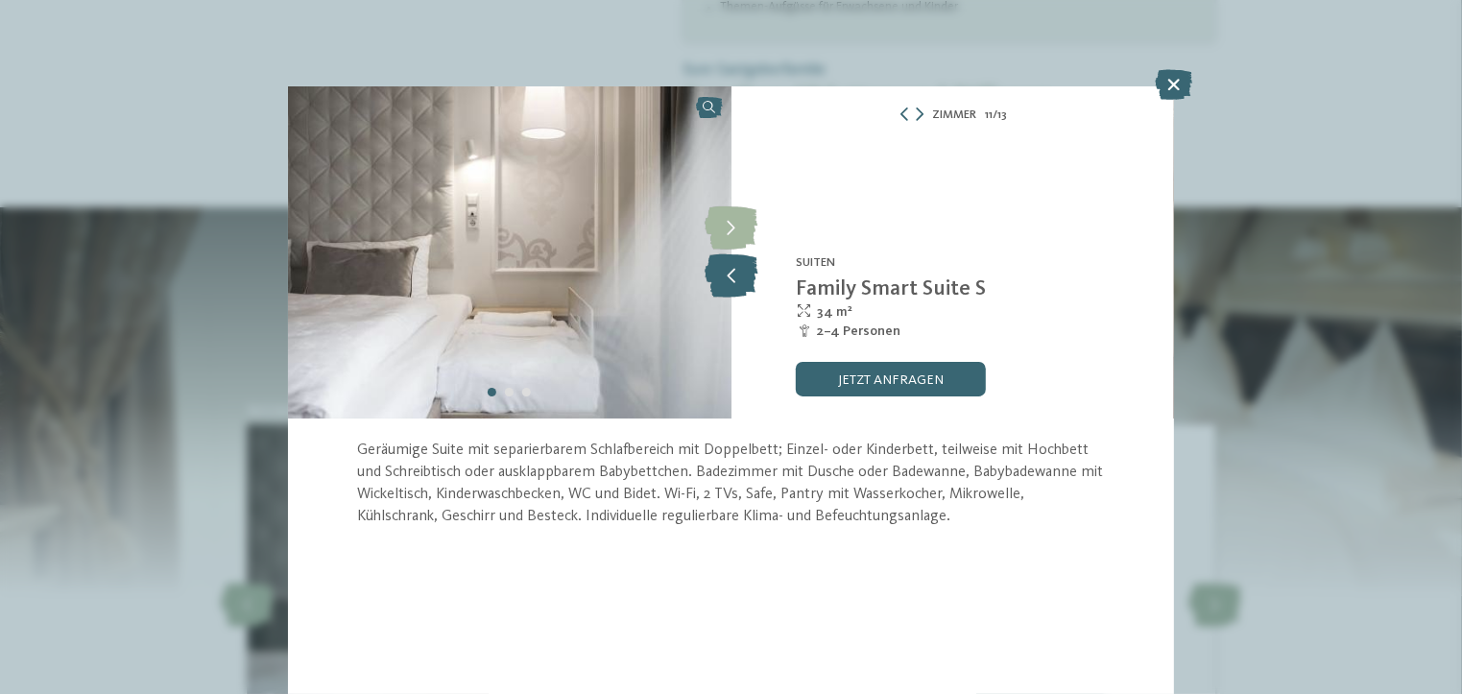
click at [732, 278] on icon at bounding box center [731, 275] width 53 height 43
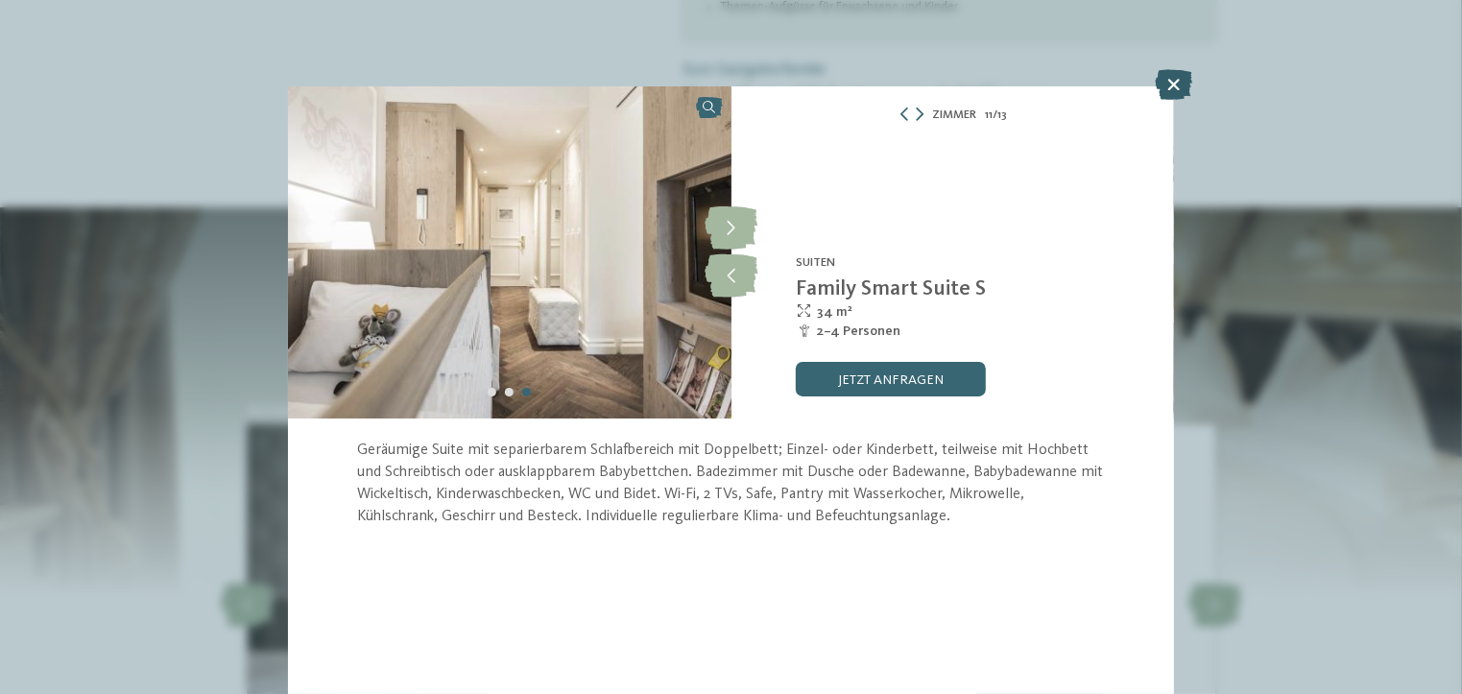
click at [1173, 85] on icon at bounding box center [1173, 84] width 37 height 31
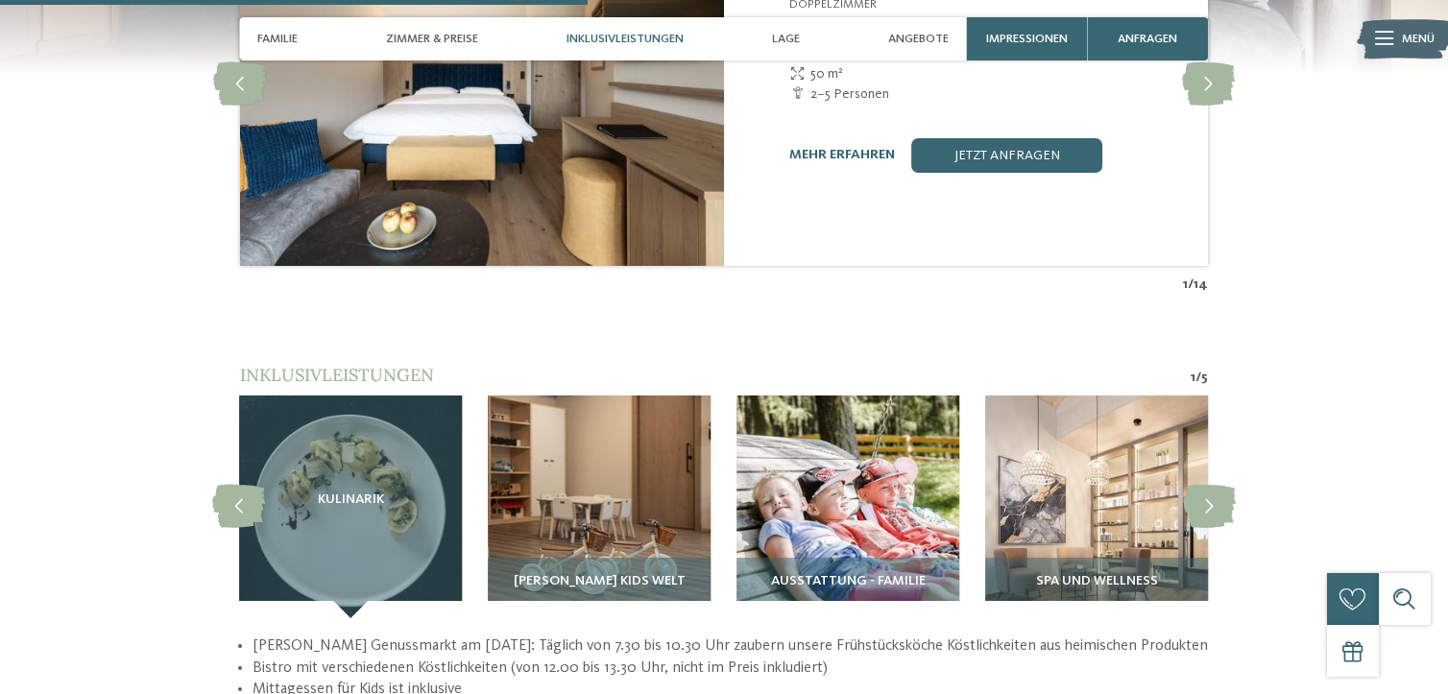
scroll to position [2400, 0]
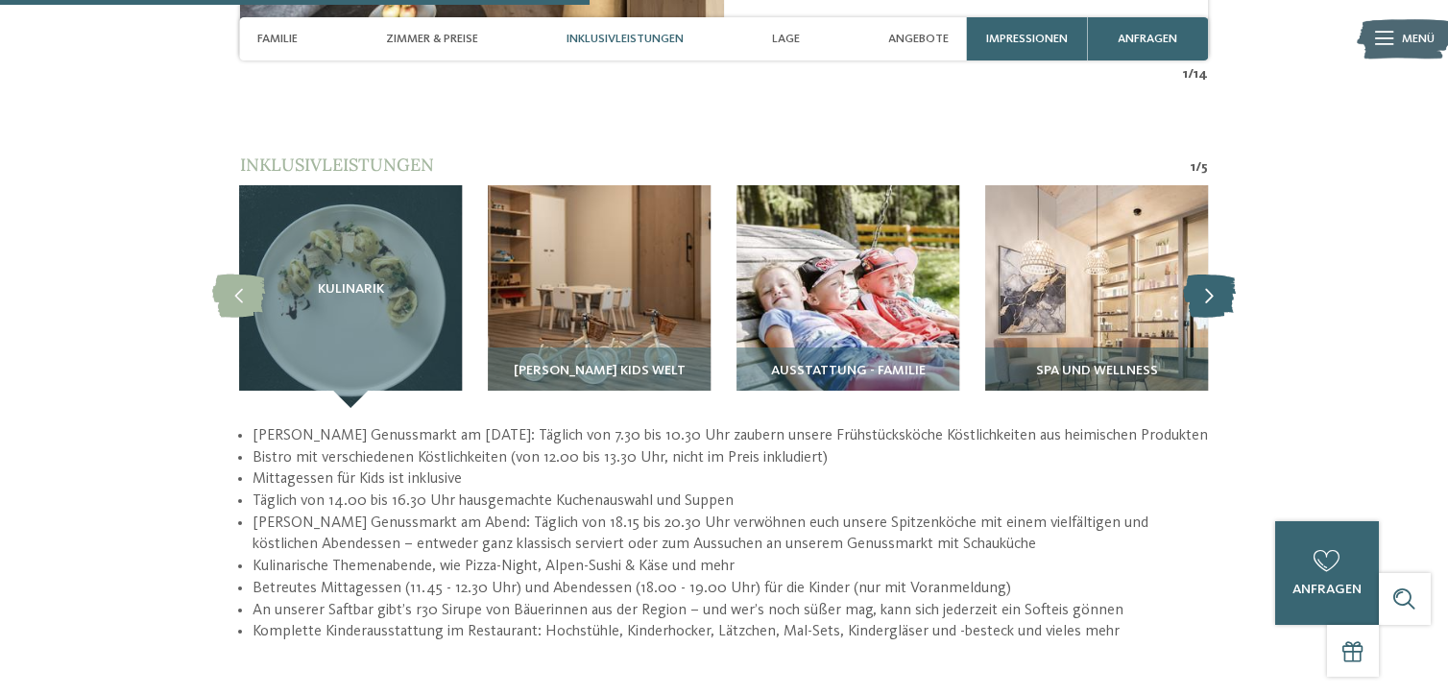
click at [1194, 276] on icon at bounding box center [1209, 296] width 53 height 43
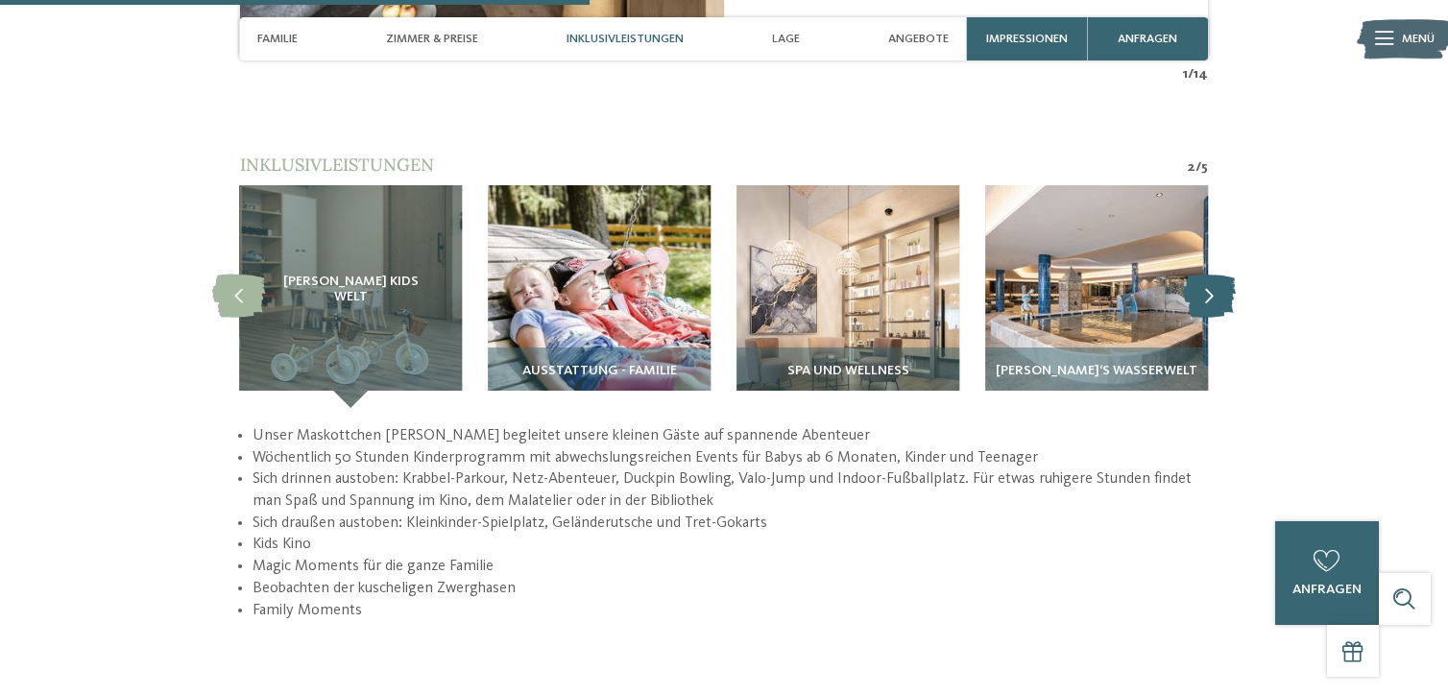
click at [1190, 278] on icon at bounding box center [1209, 296] width 53 height 43
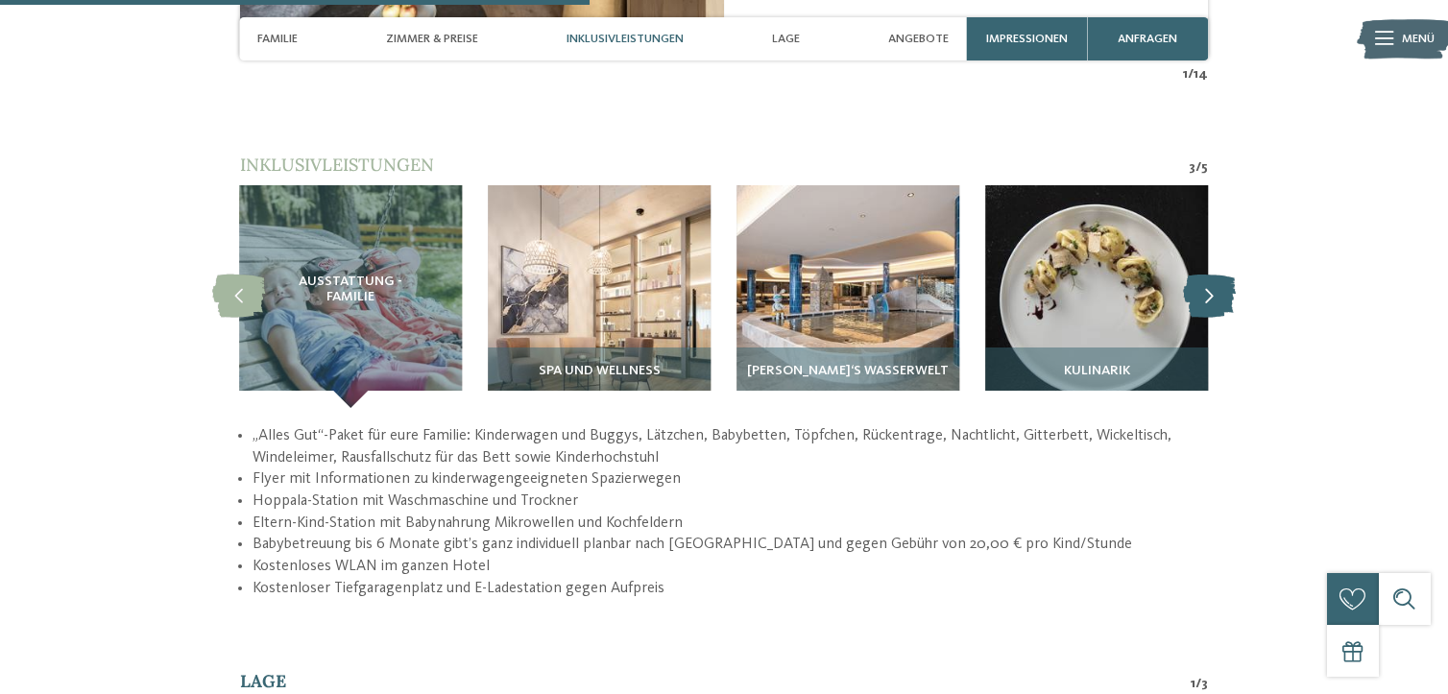
click at [1189, 278] on icon at bounding box center [1209, 296] width 53 height 43
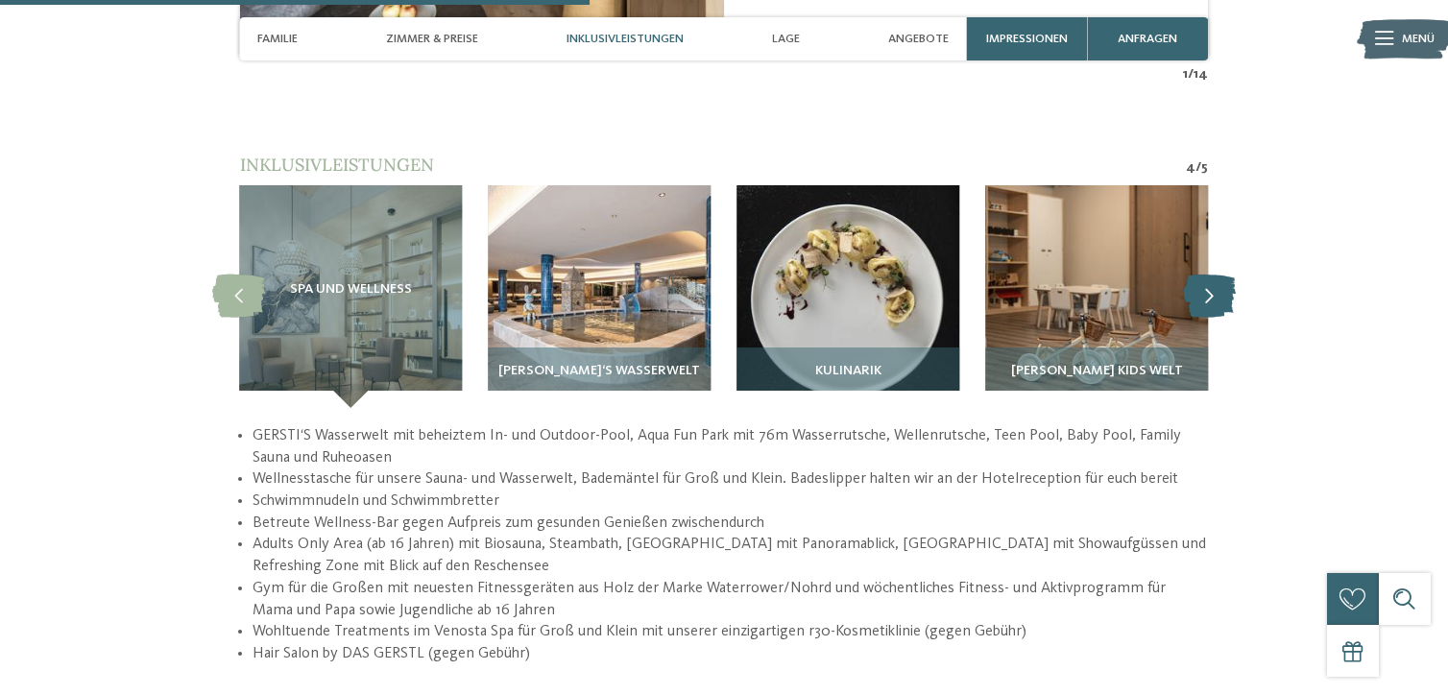
click at [1188, 278] on icon at bounding box center [1209, 296] width 53 height 43
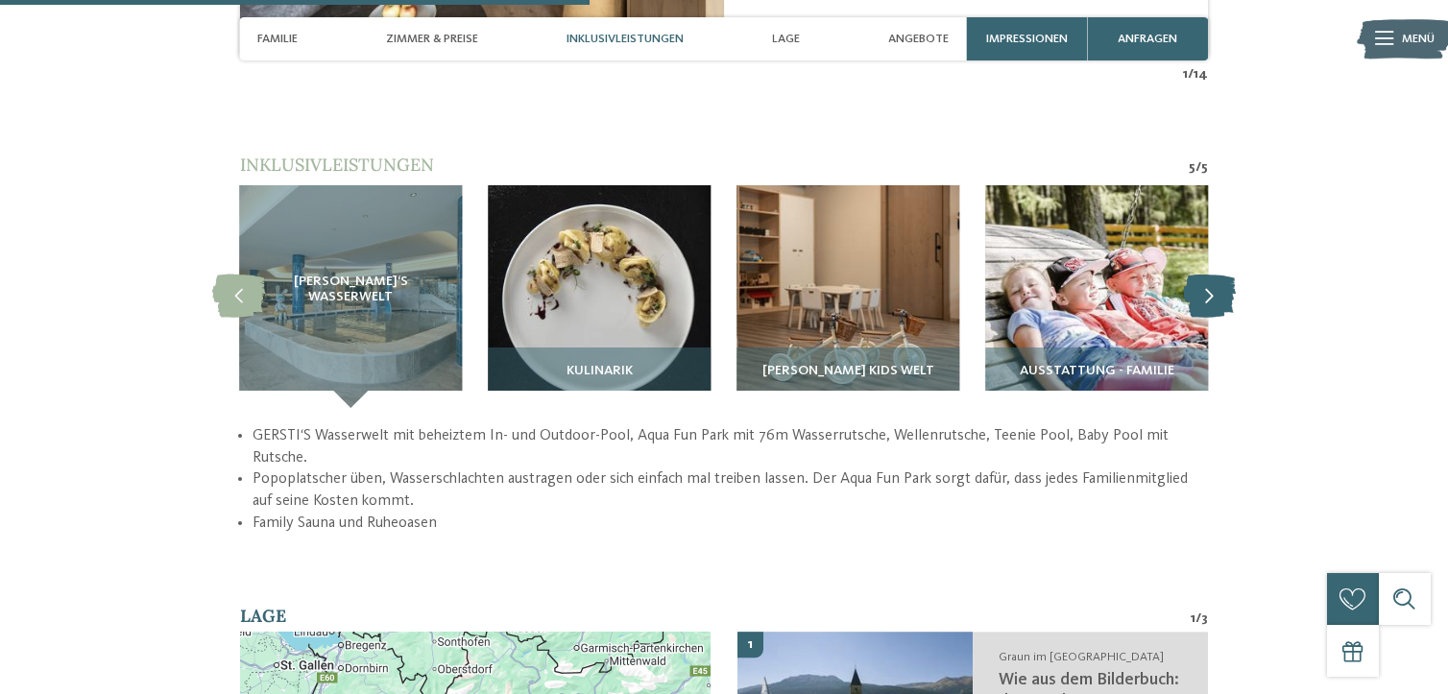
click at [1188, 278] on icon at bounding box center [1209, 296] width 53 height 43
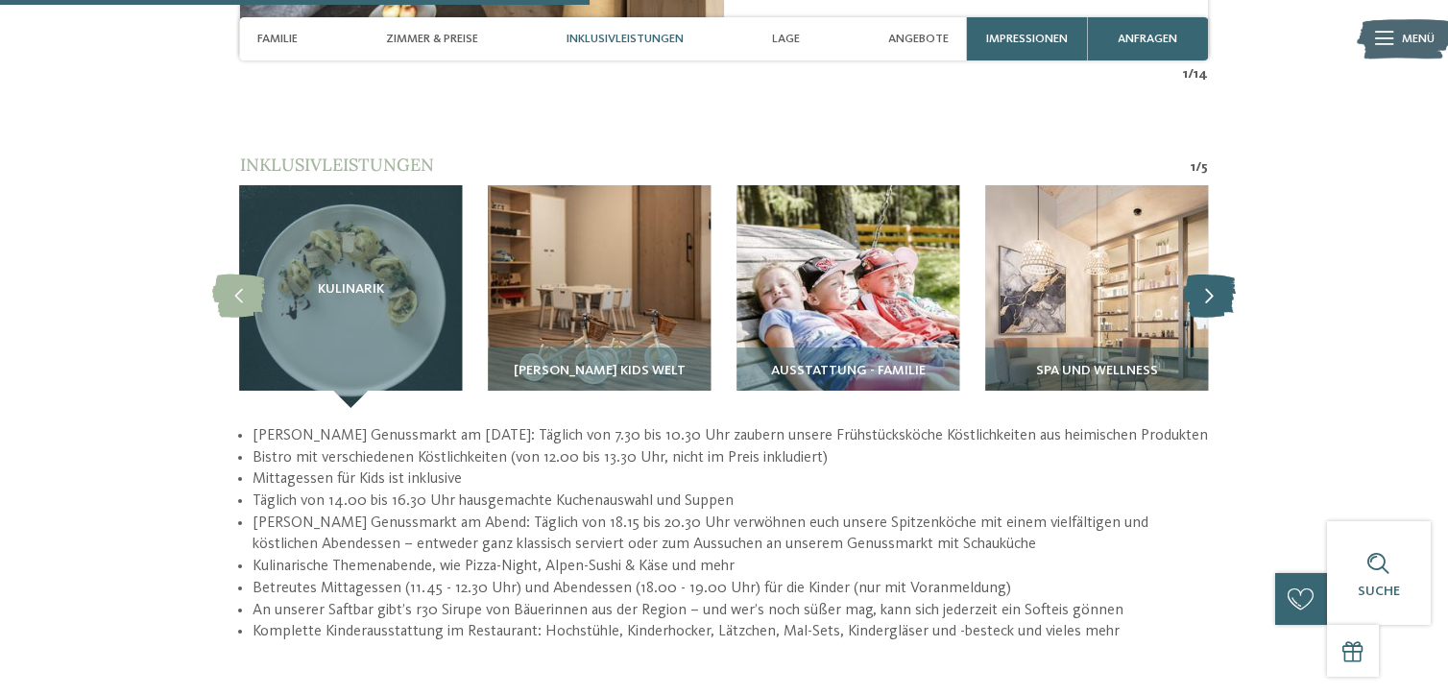
click at [1188, 278] on icon at bounding box center [1209, 296] width 53 height 43
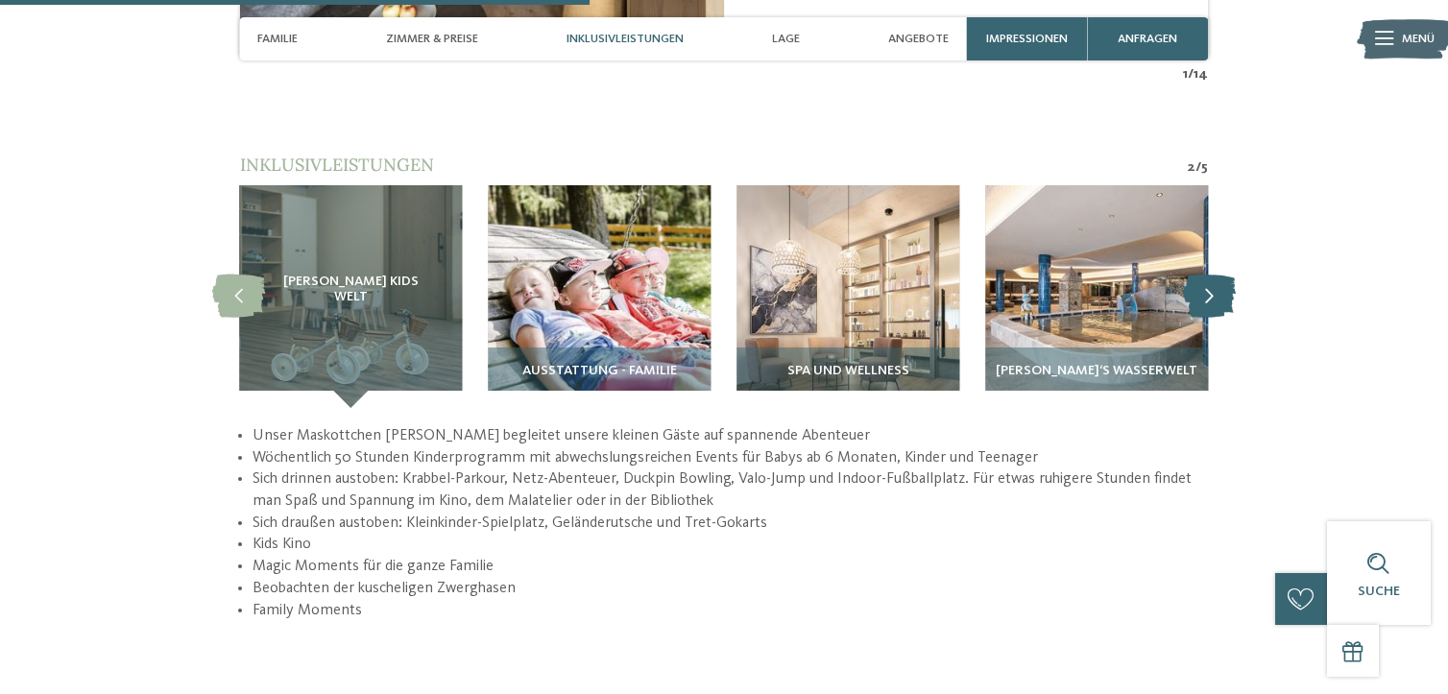
click at [1206, 276] on icon at bounding box center [1209, 296] width 53 height 43
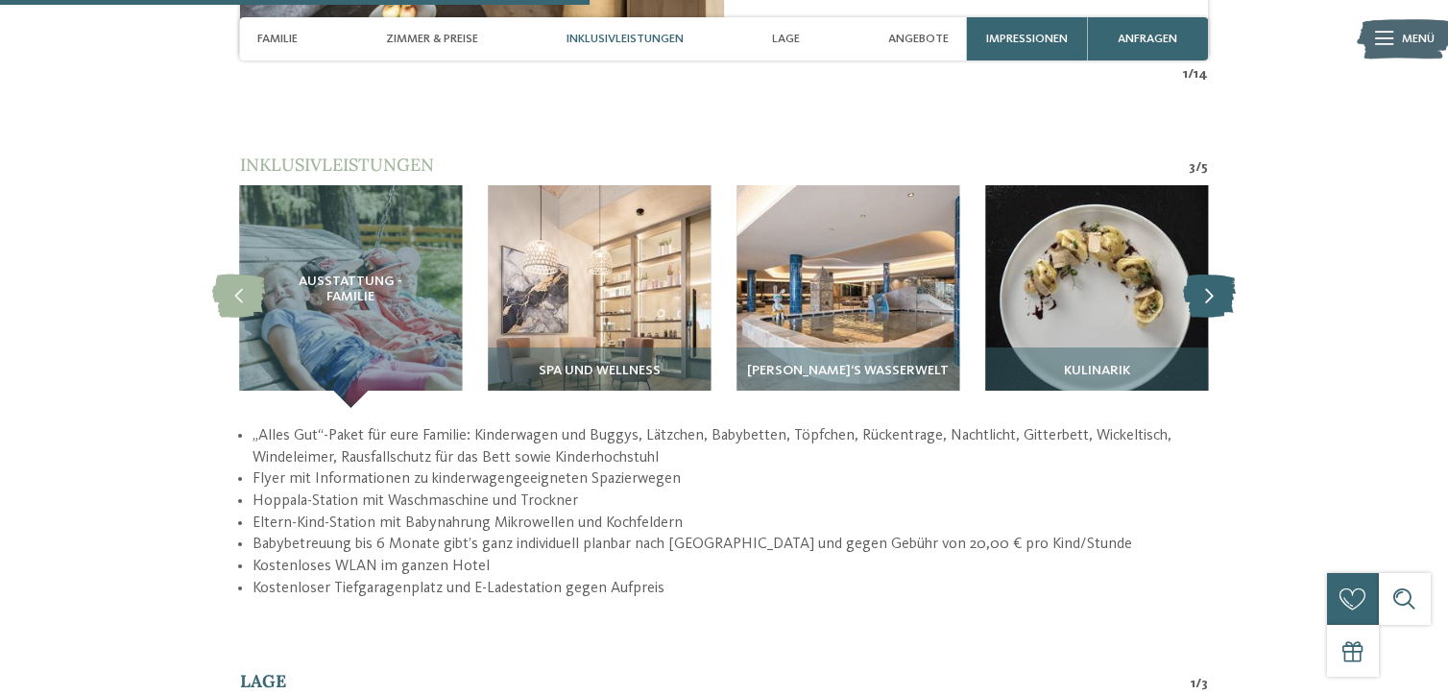
click at [1200, 276] on icon at bounding box center [1209, 296] width 53 height 43
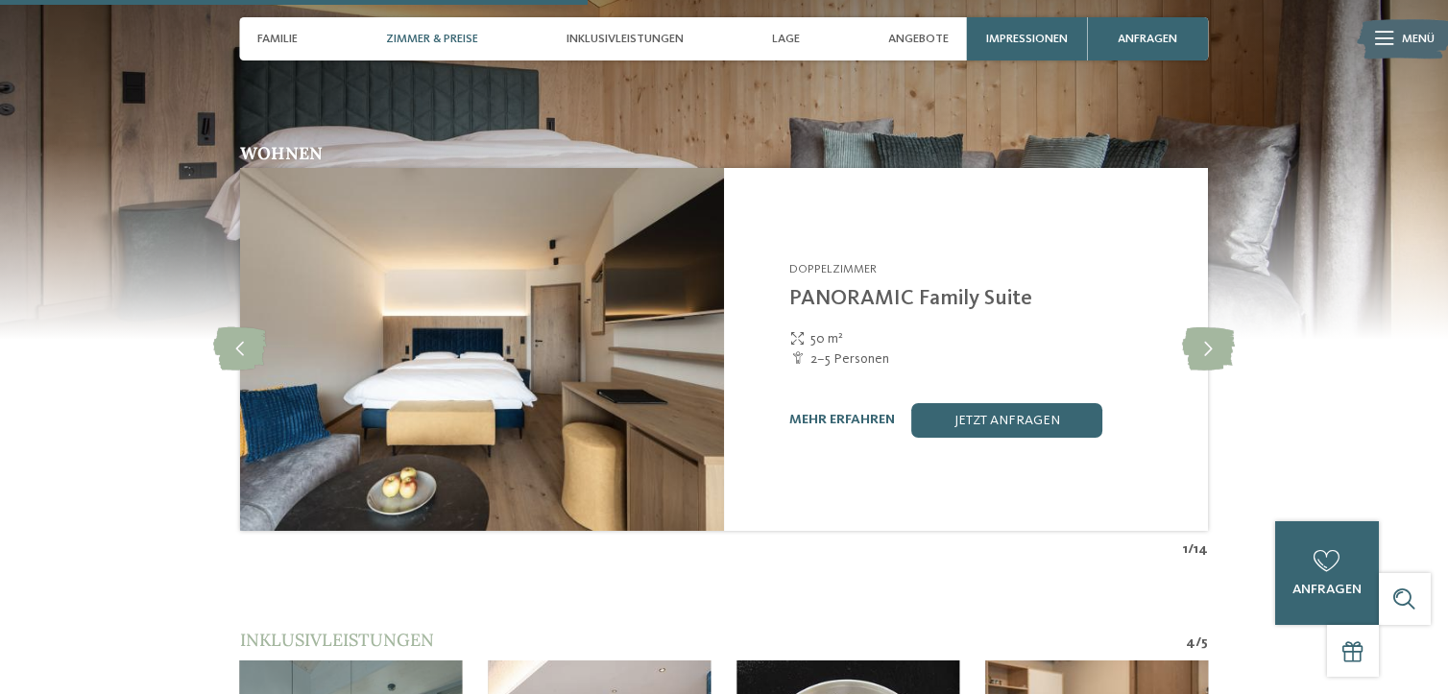
scroll to position [1728, 0]
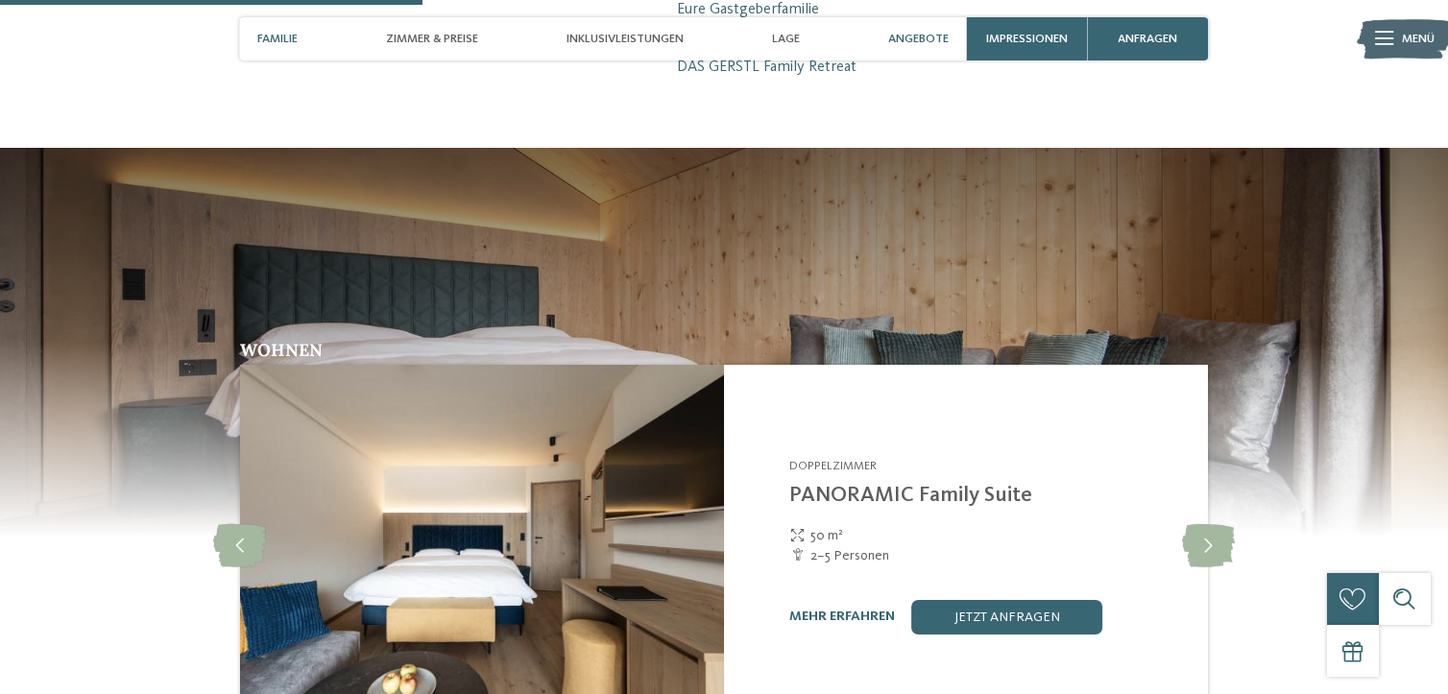
click at [906, 33] on span "Angebote" at bounding box center [918, 39] width 60 height 14
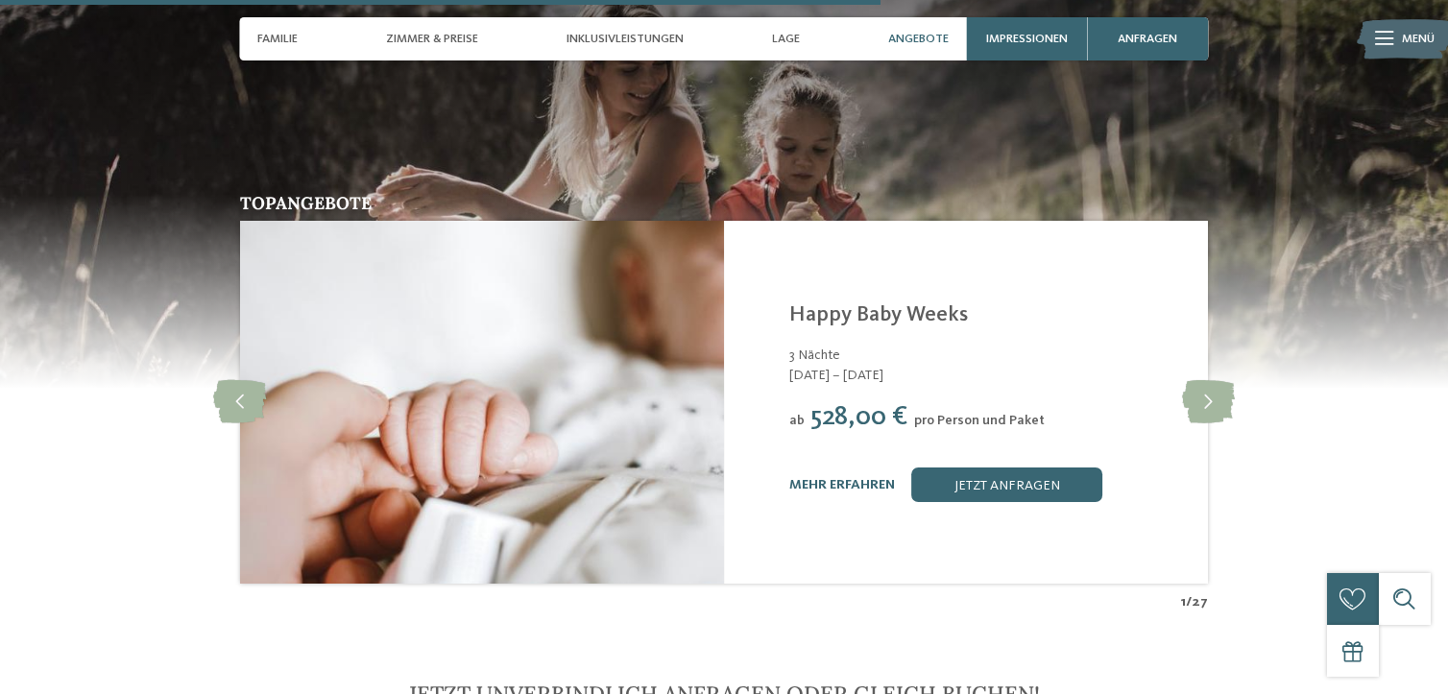
scroll to position [3694, 0]
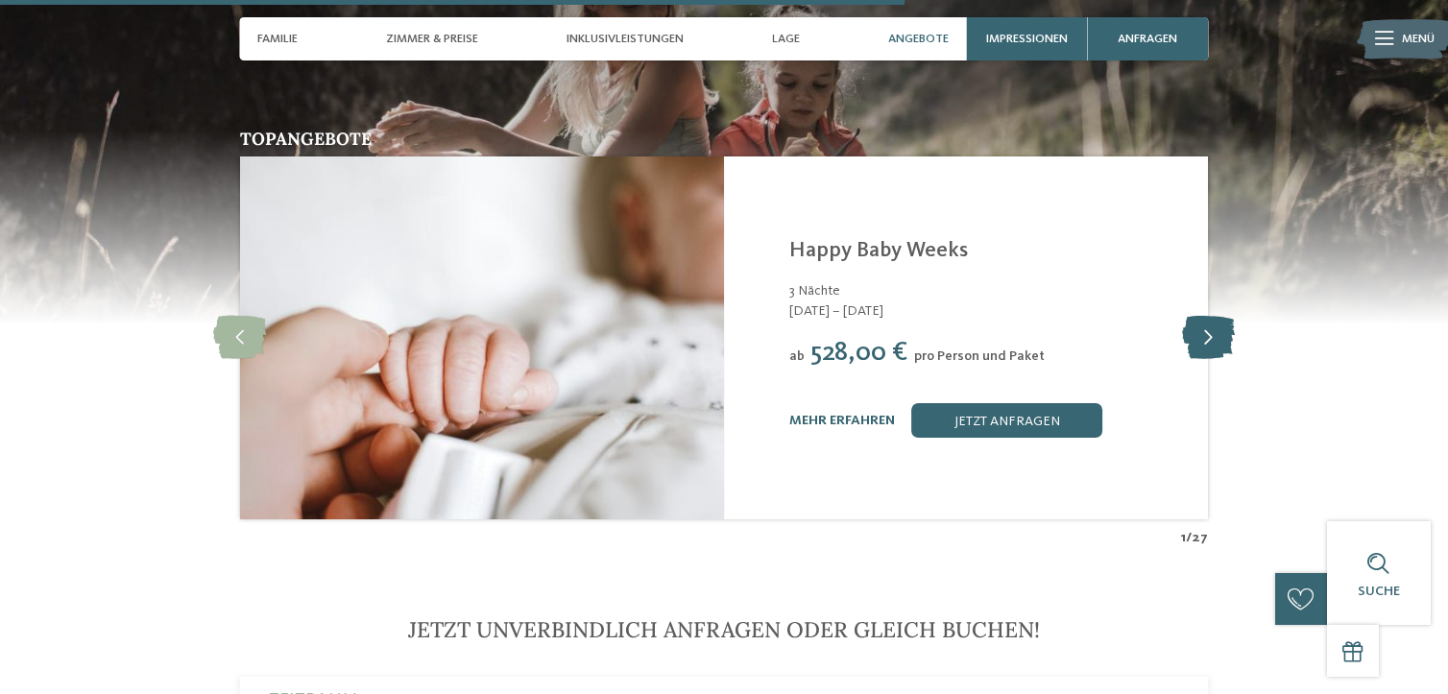
click at [1193, 317] on icon at bounding box center [1208, 338] width 53 height 43
click at [1201, 317] on icon at bounding box center [1208, 338] width 53 height 43
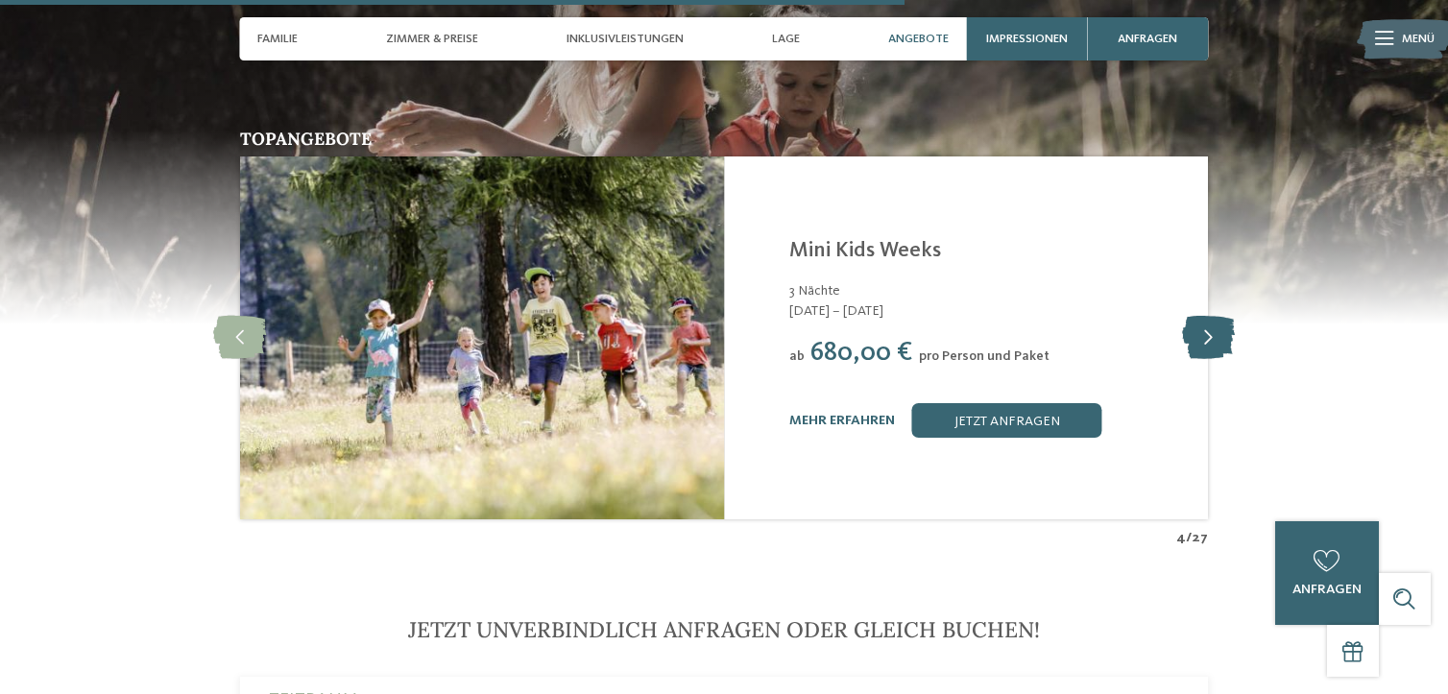
click at [1215, 318] on icon at bounding box center [1208, 338] width 53 height 43
click at [1208, 320] on icon at bounding box center [1208, 338] width 53 height 43
click at [1201, 320] on icon at bounding box center [1208, 338] width 53 height 43
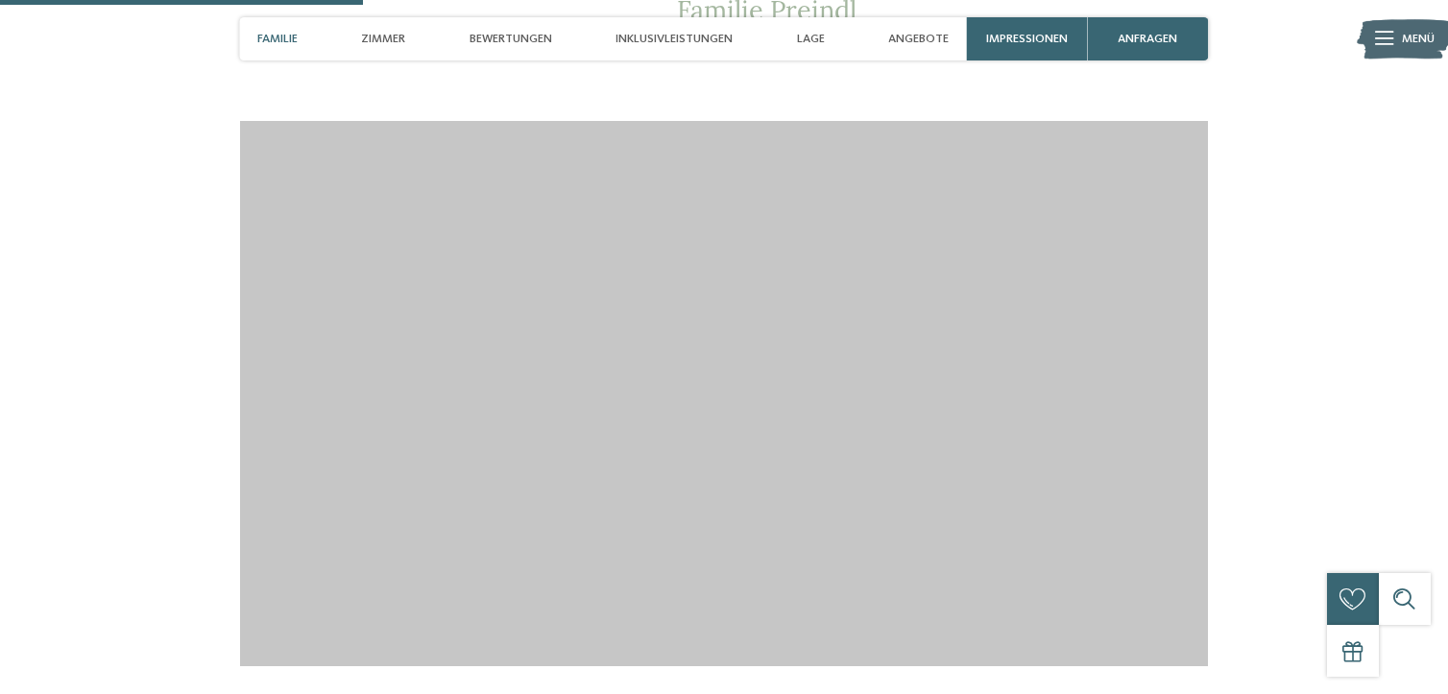
scroll to position [1824, 0]
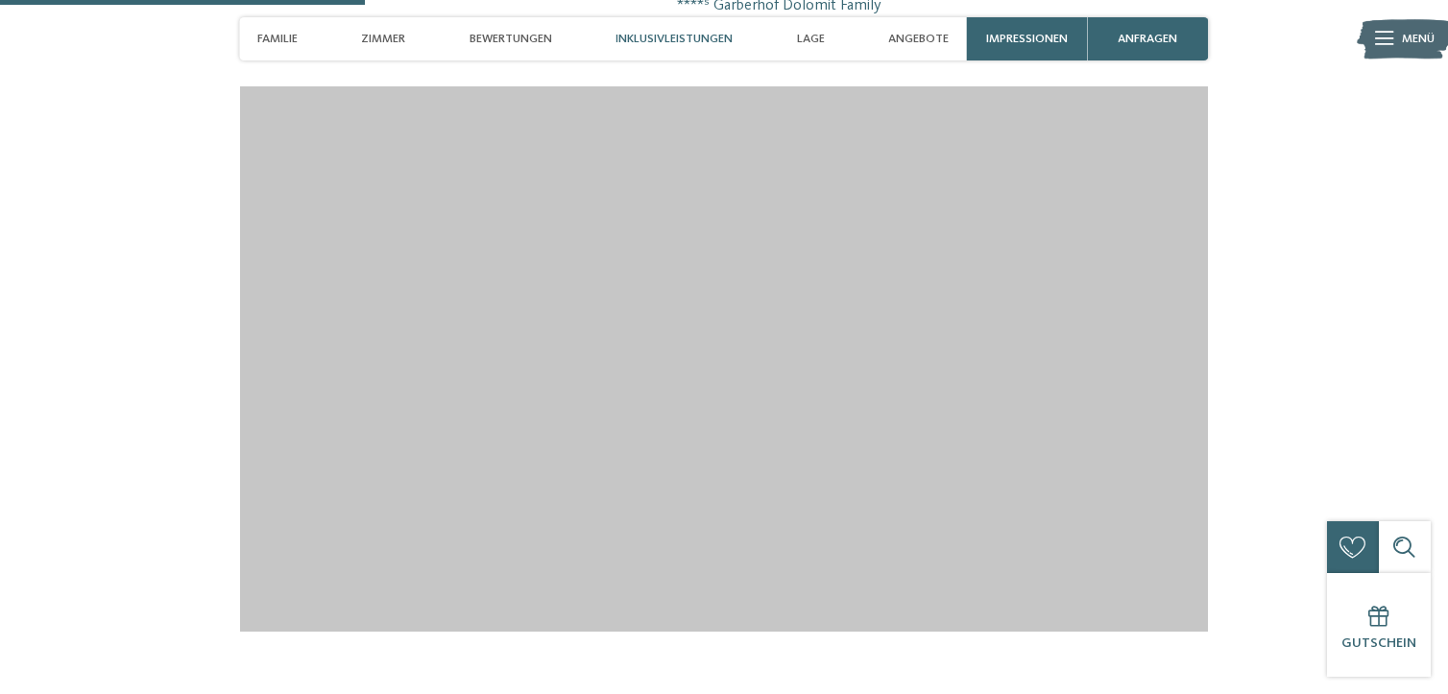
click at [684, 36] on span "Inklusivleistungen" at bounding box center [673, 39] width 117 height 14
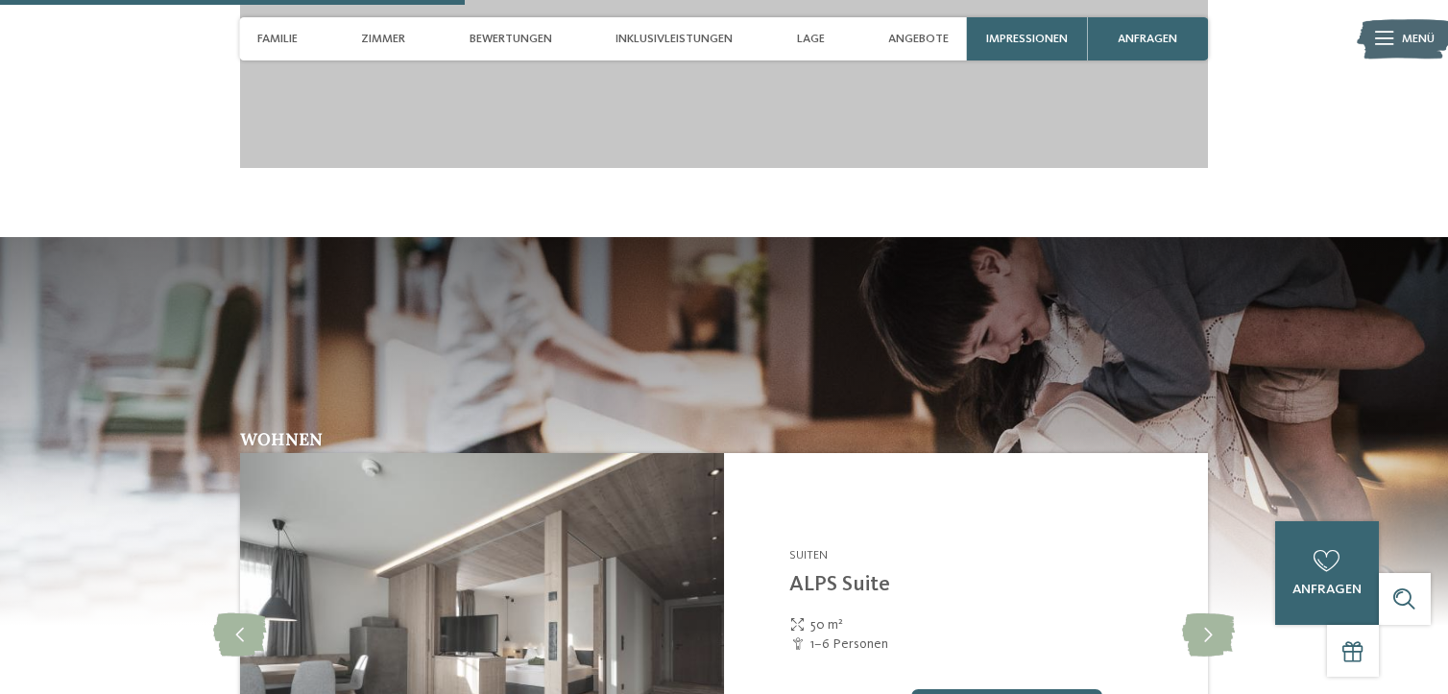
scroll to position [2480, 0]
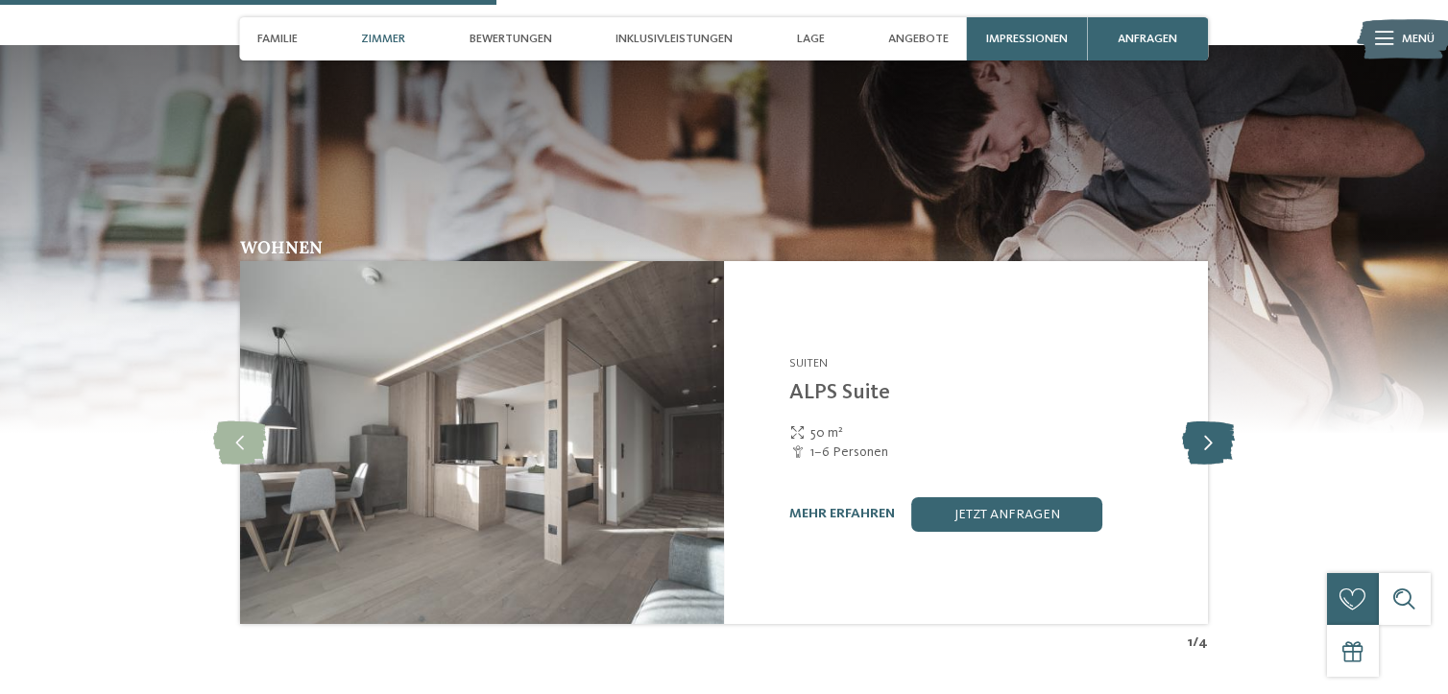
click at [1210, 423] on icon at bounding box center [1208, 442] width 53 height 43
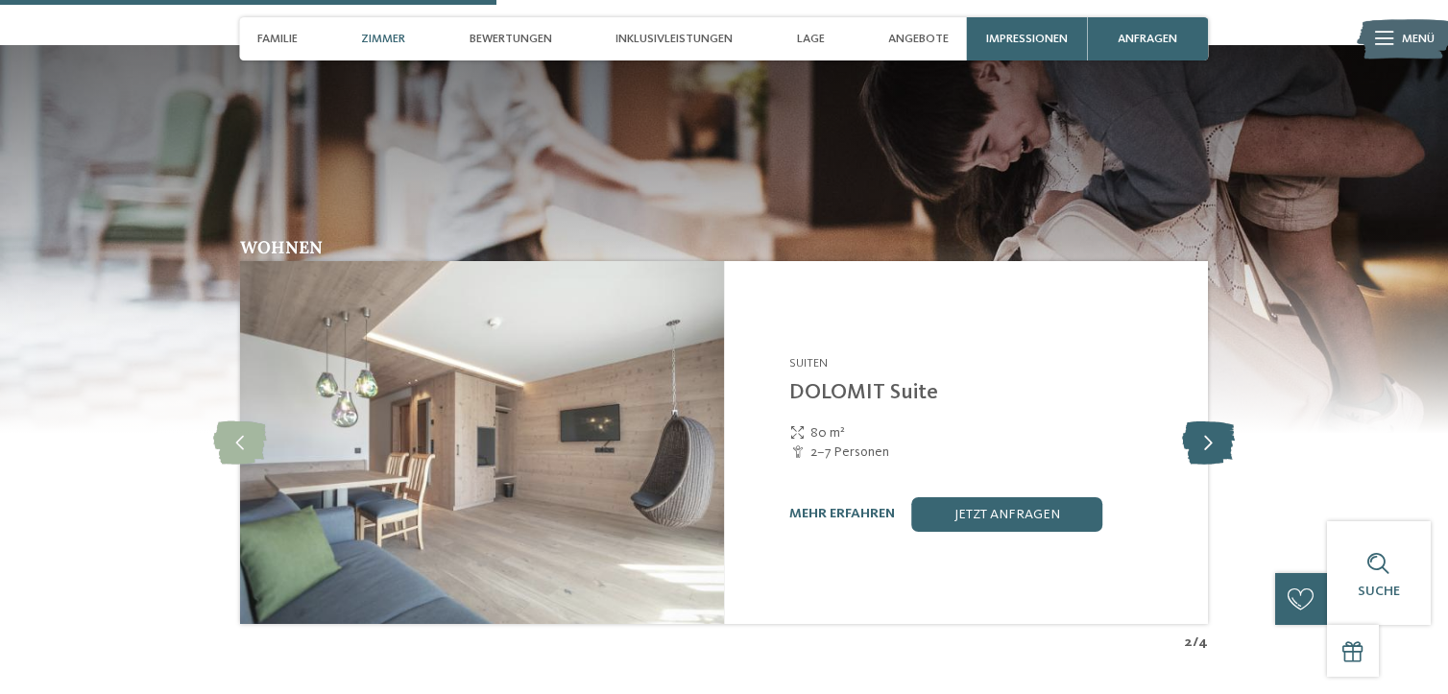
click at [1210, 423] on icon at bounding box center [1208, 442] width 53 height 43
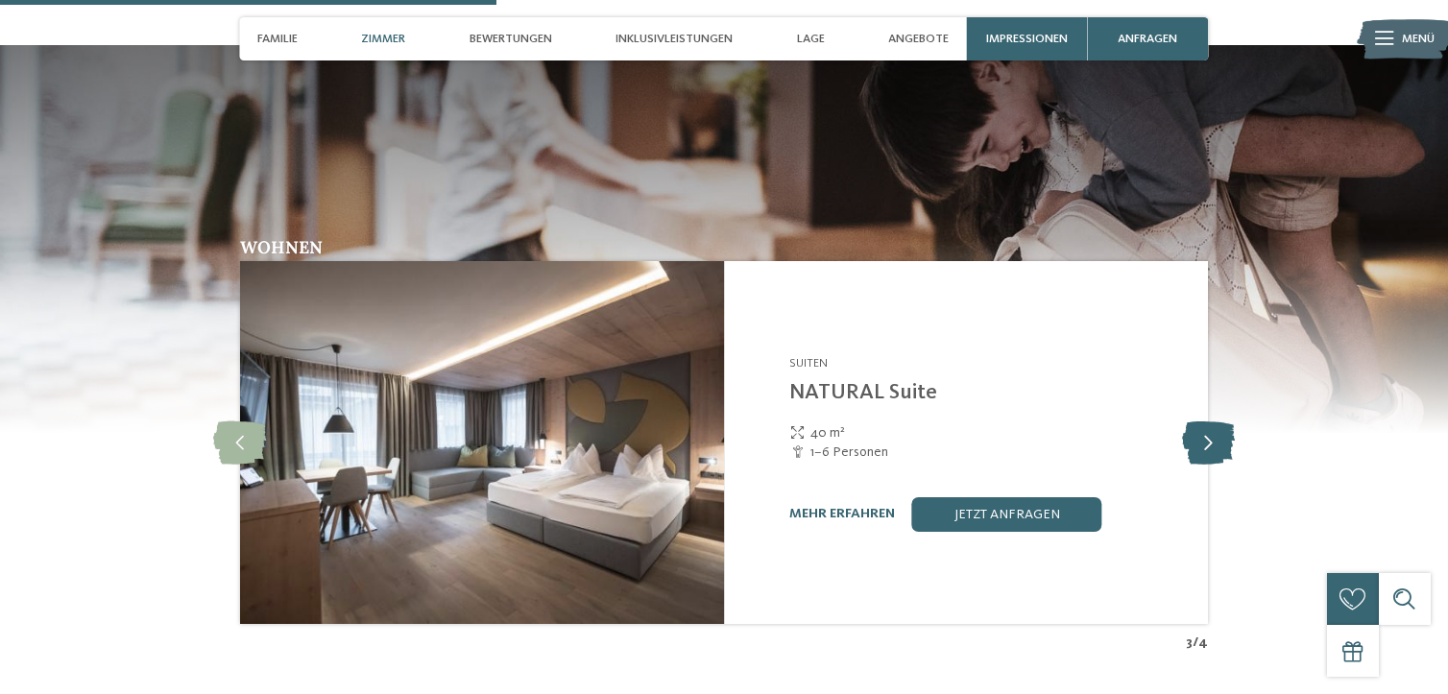
click at [1210, 423] on icon at bounding box center [1208, 442] width 53 height 43
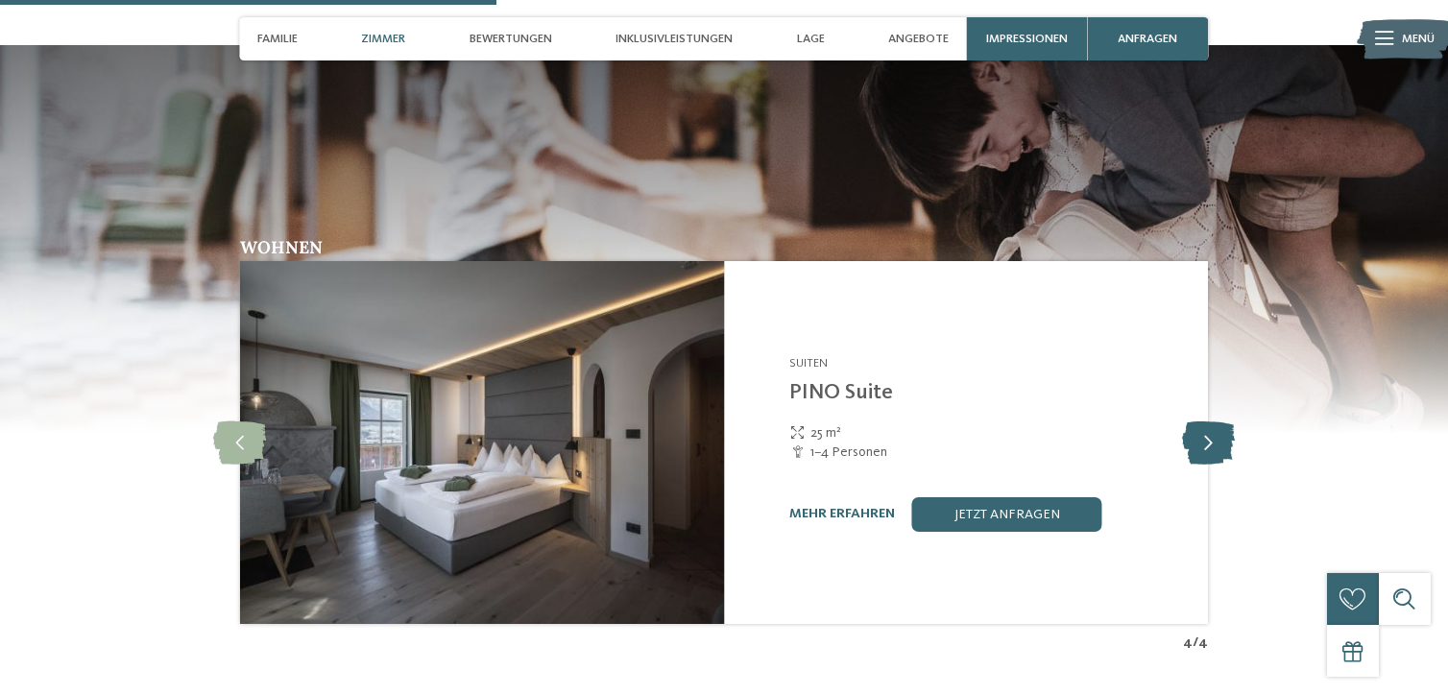
click at [1210, 423] on icon at bounding box center [1208, 442] width 53 height 43
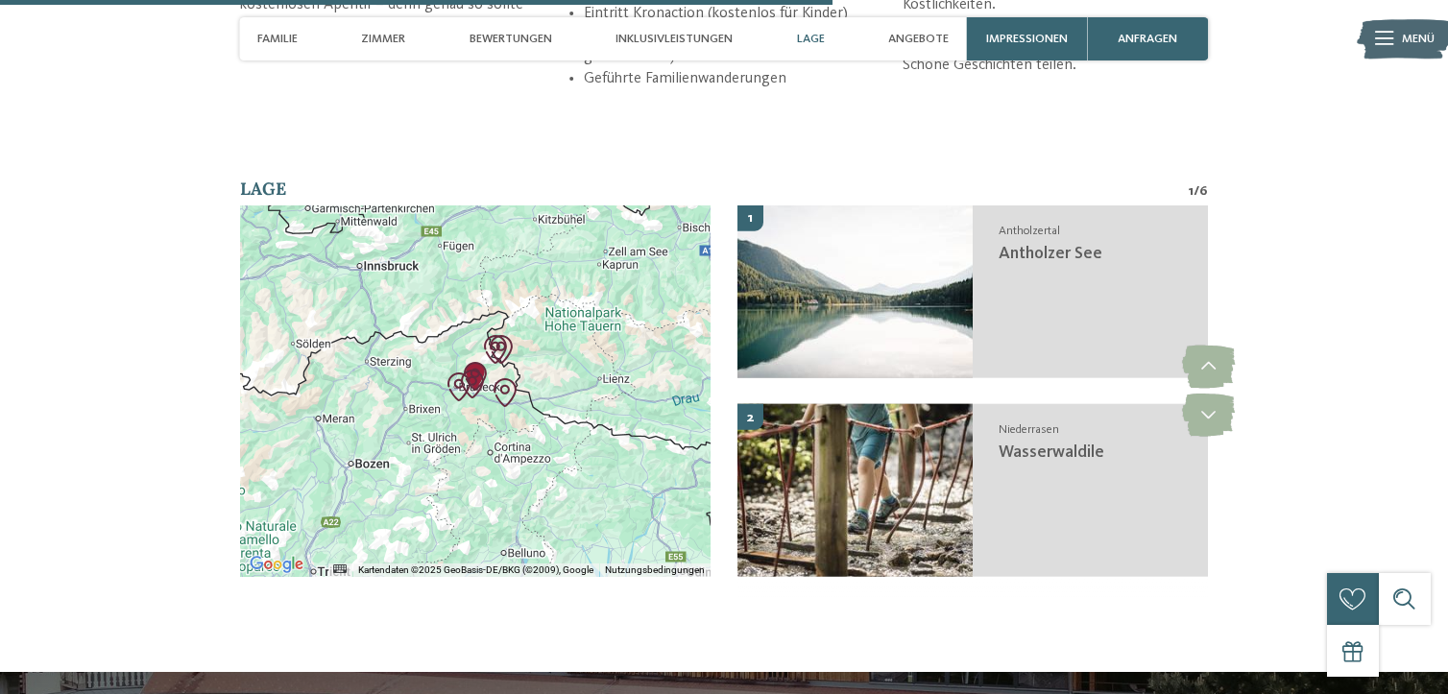
scroll to position [4208, 0]
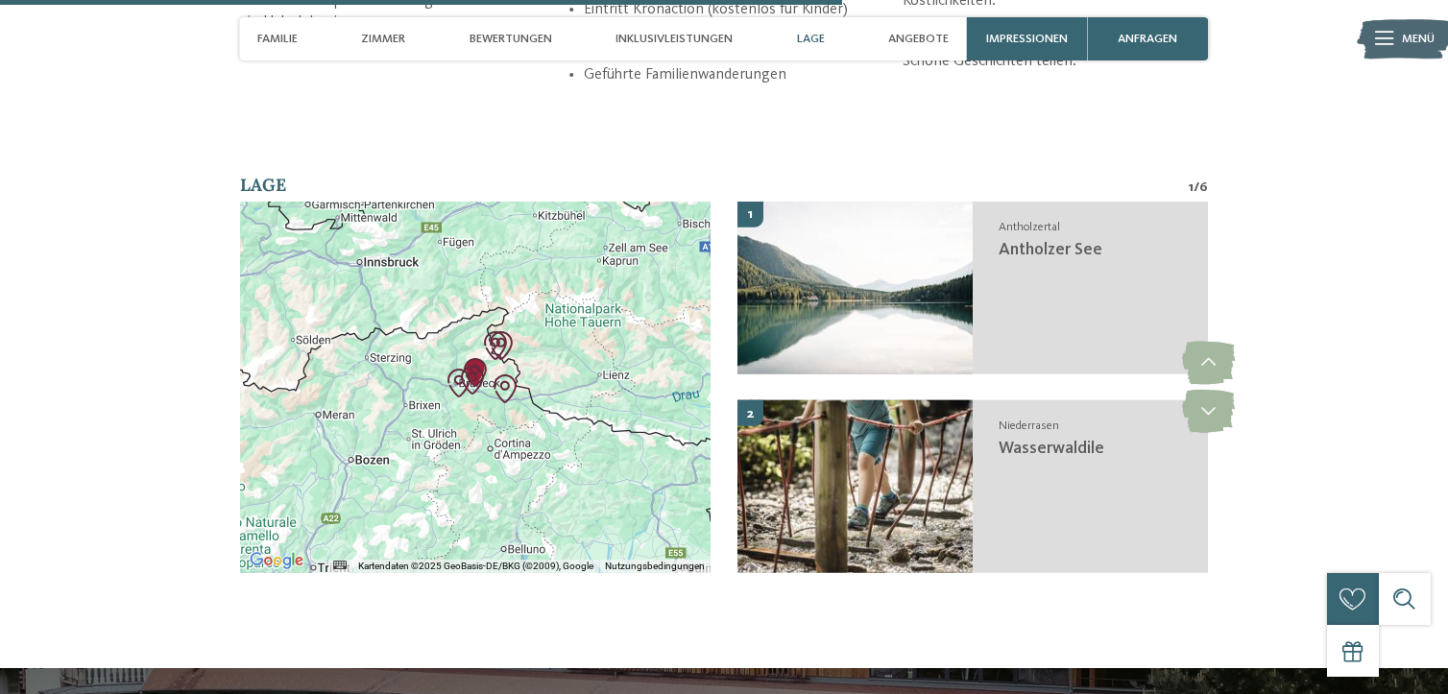
click at [471, 366] on img "Kronplatz" at bounding box center [459, 383] width 44 height 44
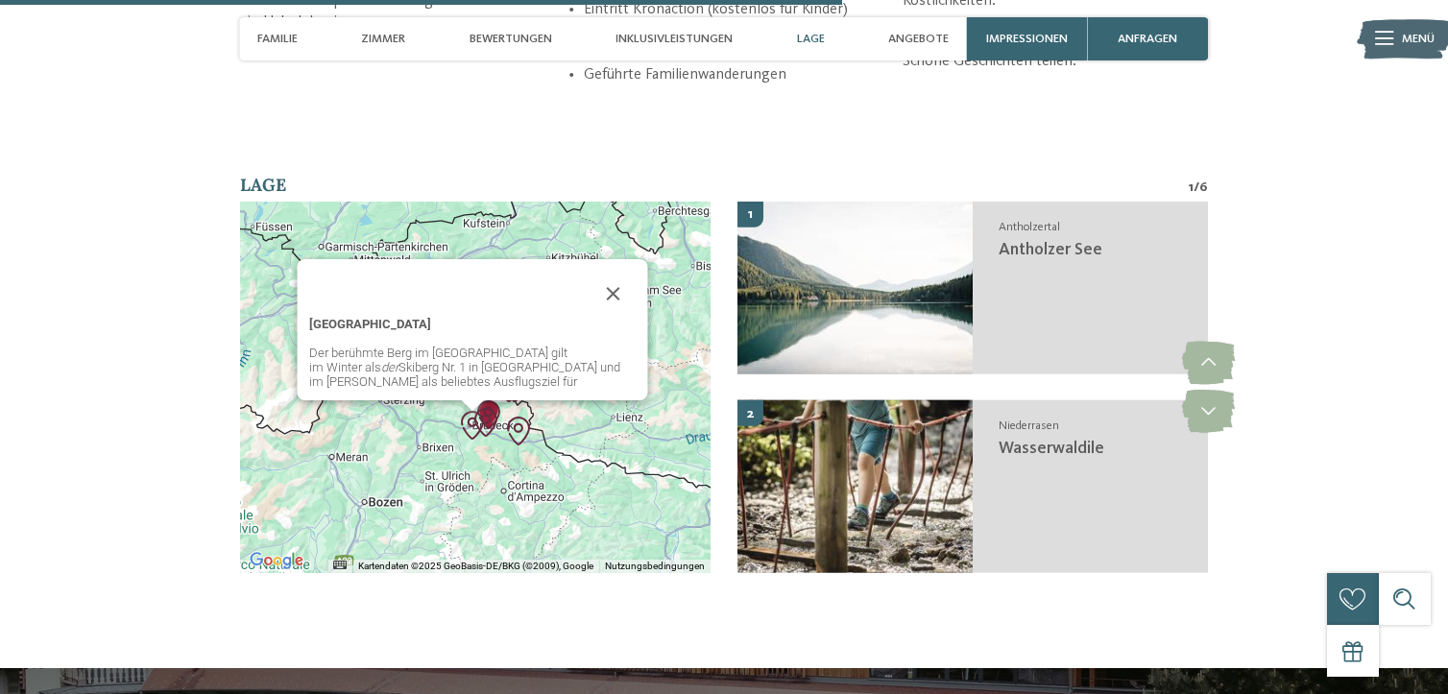
click at [492, 411] on img "Kronplatz" at bounding box center [472, 425] width 44 height 44
click at [613, 271] on button "Schließen" at bounding box center [613, 294] width 46 height 46
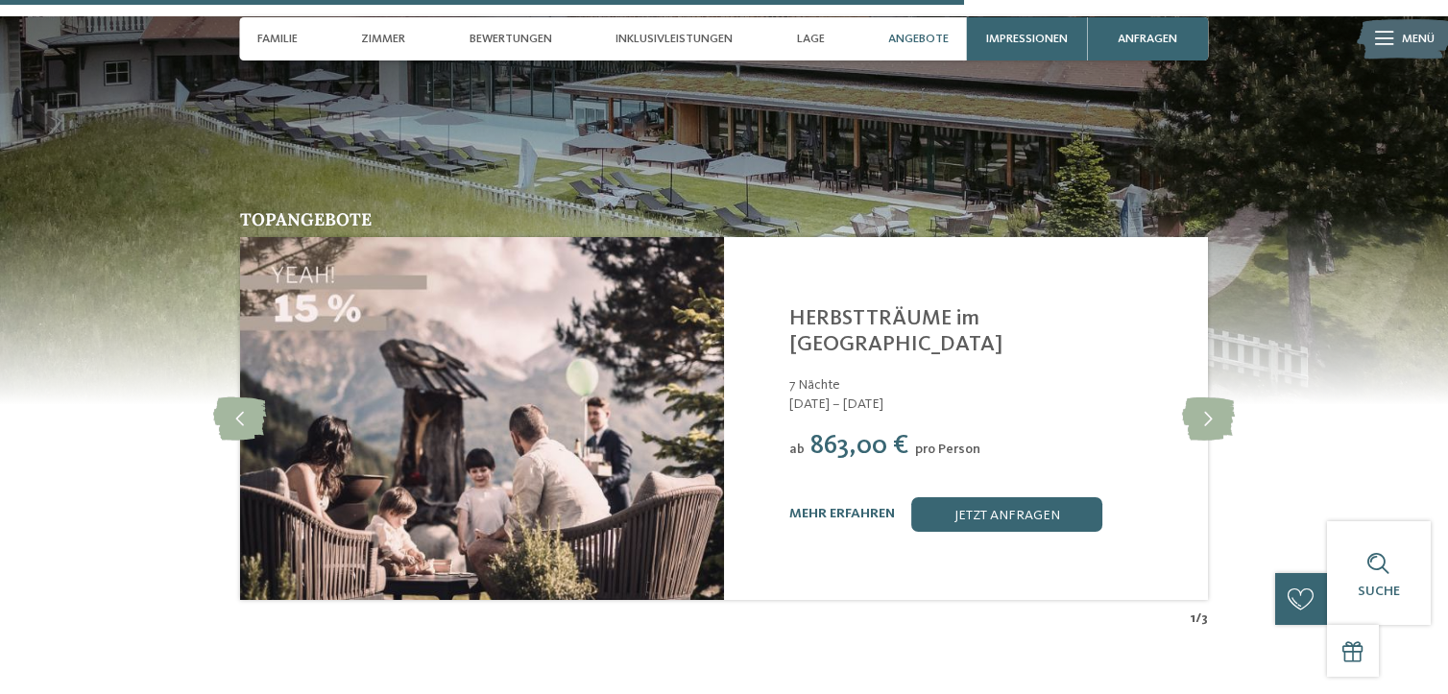
scroll to position [4880, 0]
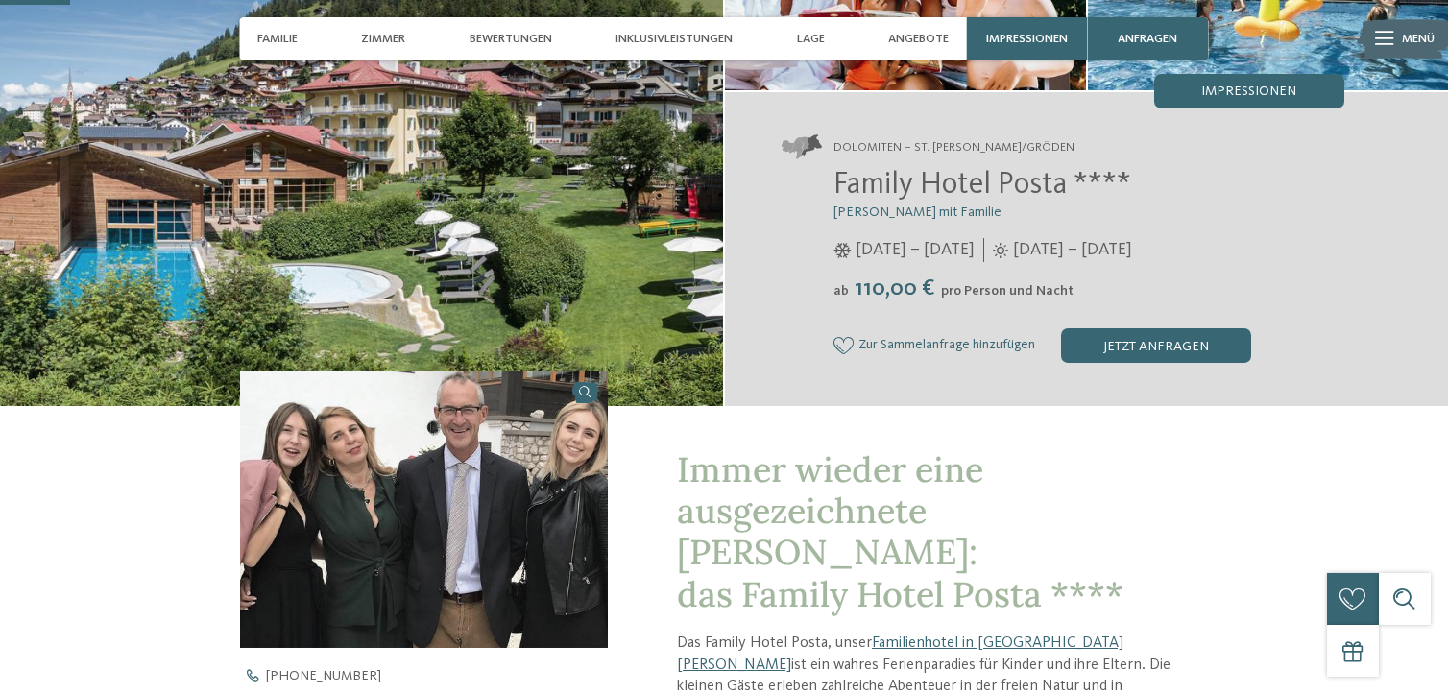
scroll to position [288, 0]
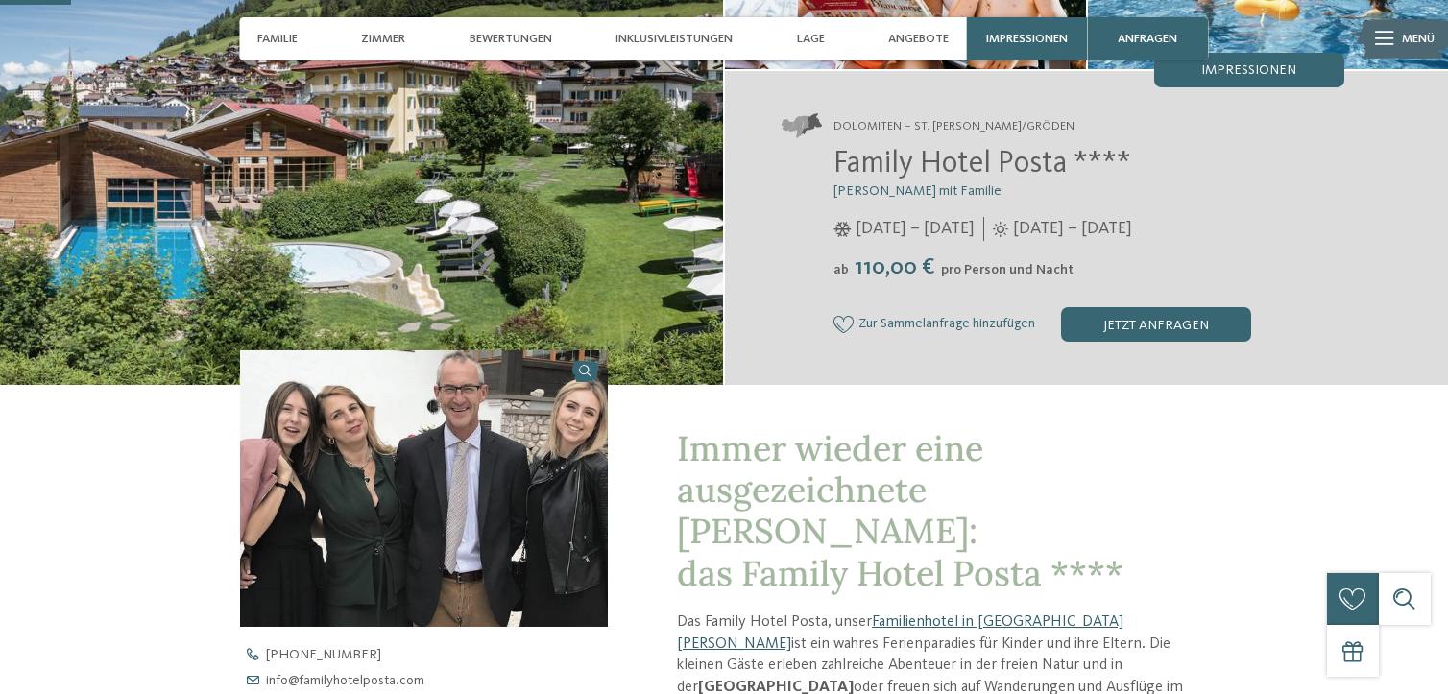
click at [983, 614] on link "Familienhotel in [GEOGRAPHIC_DATA][PERSON_NAME]" at bounding box center [900, 632] width 446 height 37
click at [964, 614] on link "Familienhotel in [GEOGRAPHIC_DATA][PERSON_NAME]" at bounding box center [900, 632] width 446 height 37
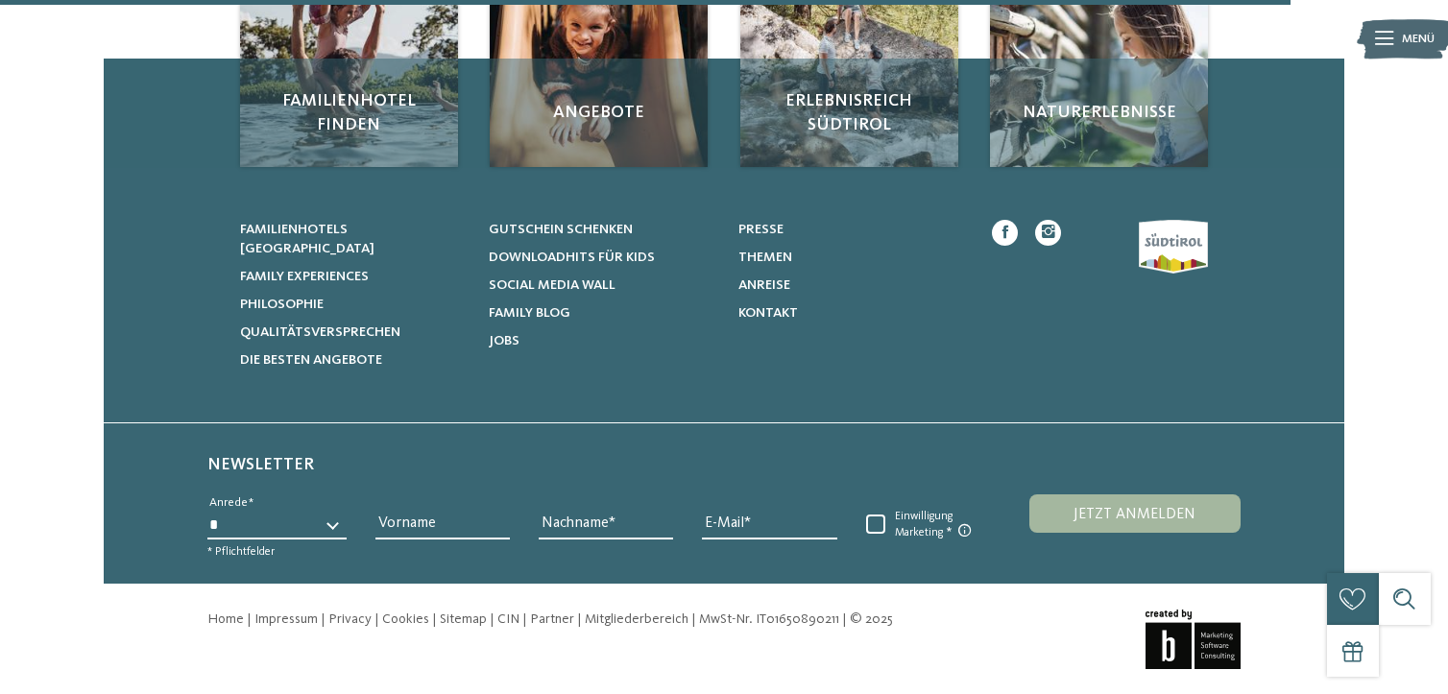
scroll to position [2099, 0]
